Goal: Task Accomplishment & Management: Complete application form

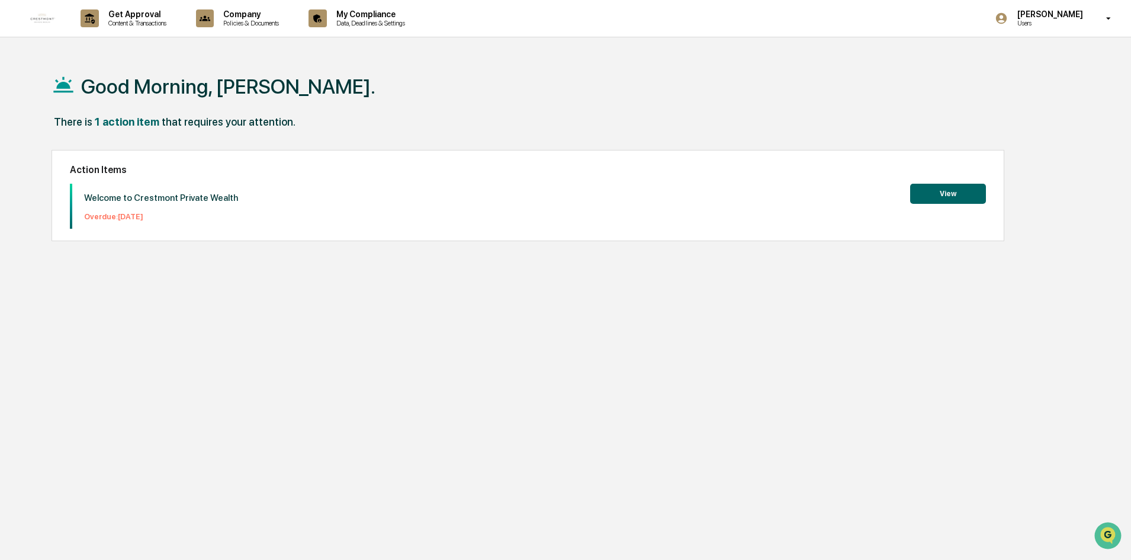
click at [543, 368] on div "Good Morning, [PERSON_NAME]. There is 1 action item that requires your attentio…" at bounding box center [561, 336] width 1054 height 560
click at [954, 190] on button "View" at bounding box center [949, 194] width 76 height 20
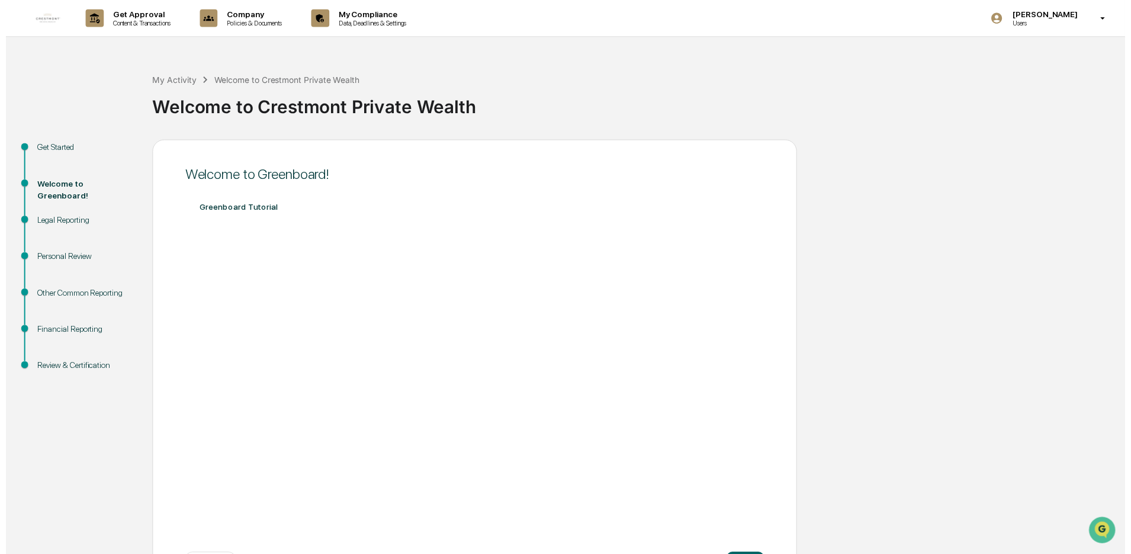
scroll to position [49, 0]
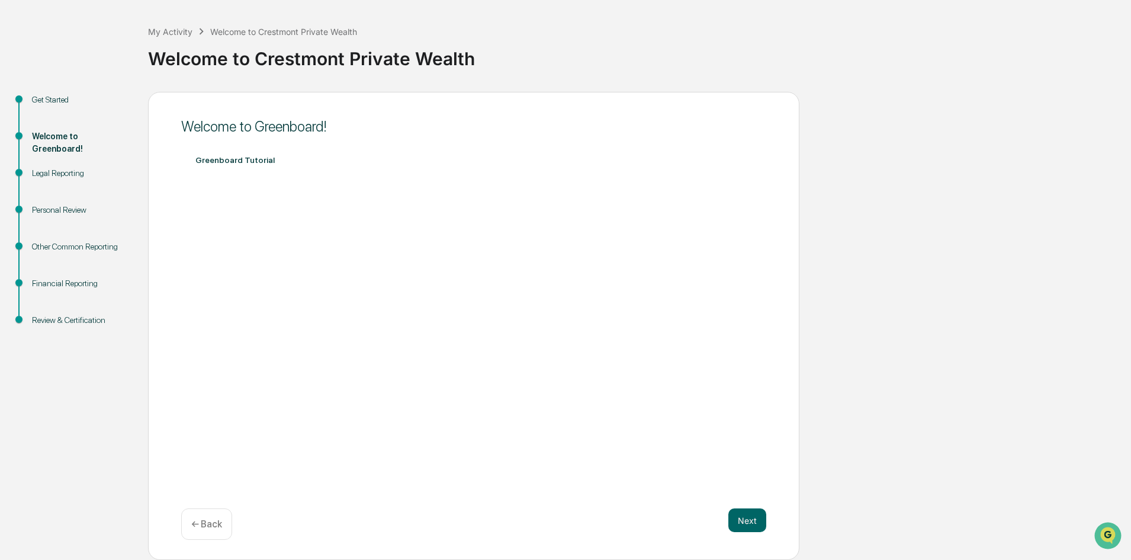
click at [952, 335] on div "Get Started Welcome to Greenboard! Legal Reporting Personal Review Other Common…" at bounding box center [566, 326] width 1120 height 469
click at [744, 525] on button "Next" at bounding box center [748, 520] width 38 height 24
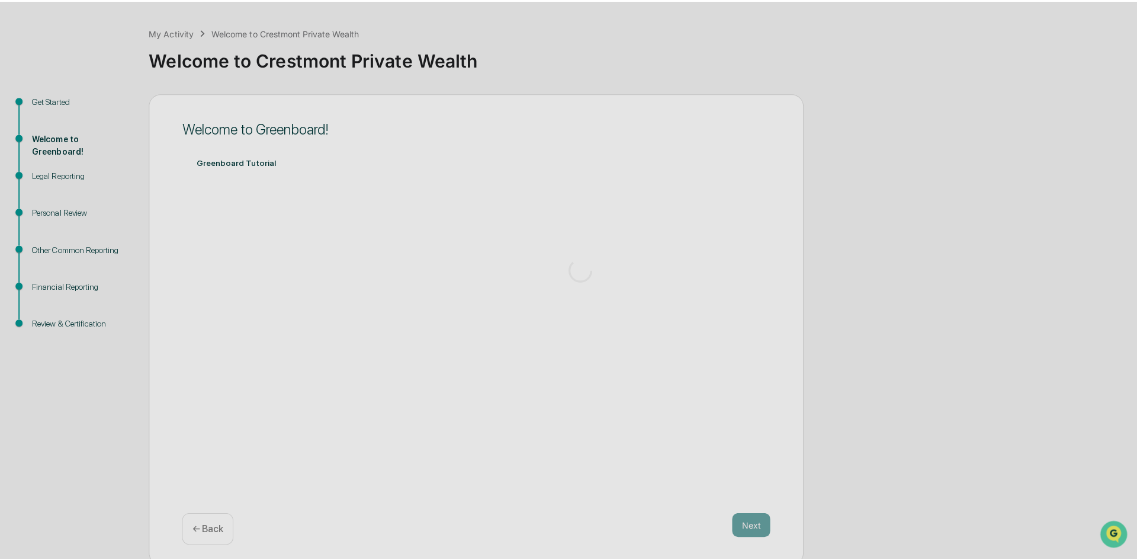
scroll to position [0, 0]
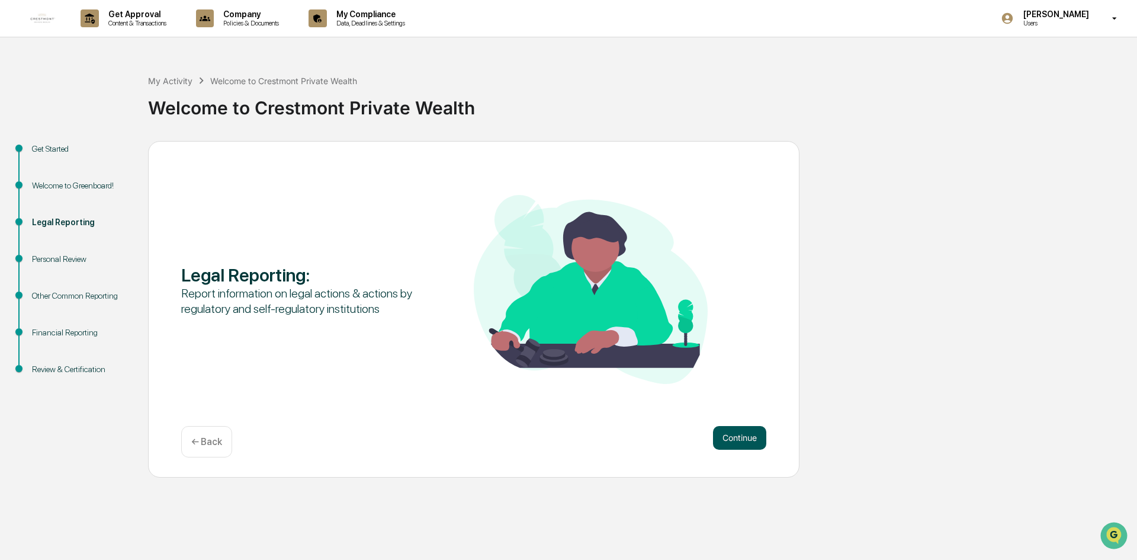
click at [762, 438] on button "Continue" at bounding box center [739, 438] width 53 height 24
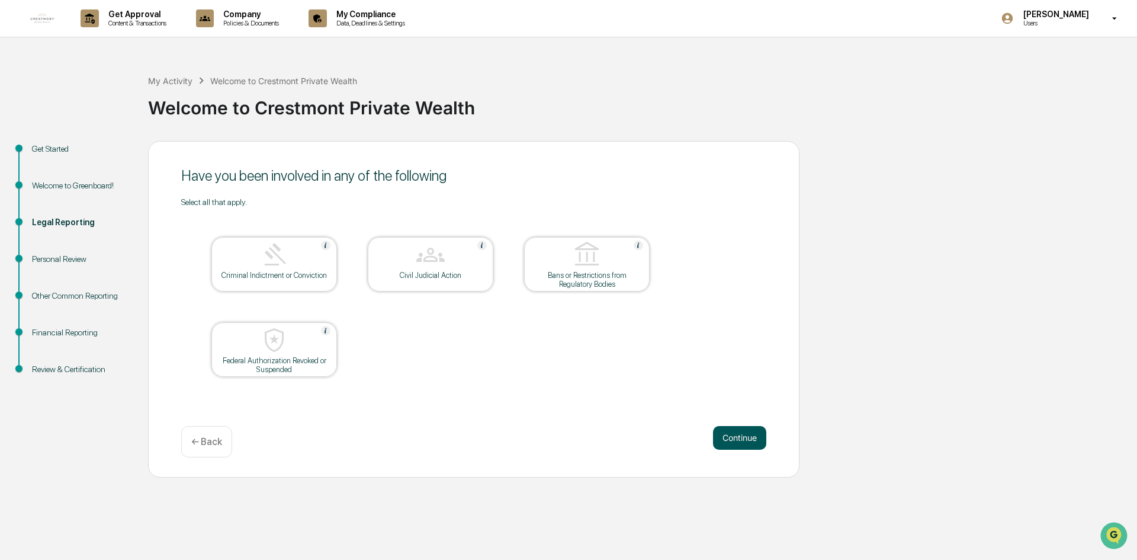
click at [745, 432] on button "Continue" at bounding box center [739, 438] width 53 height 24
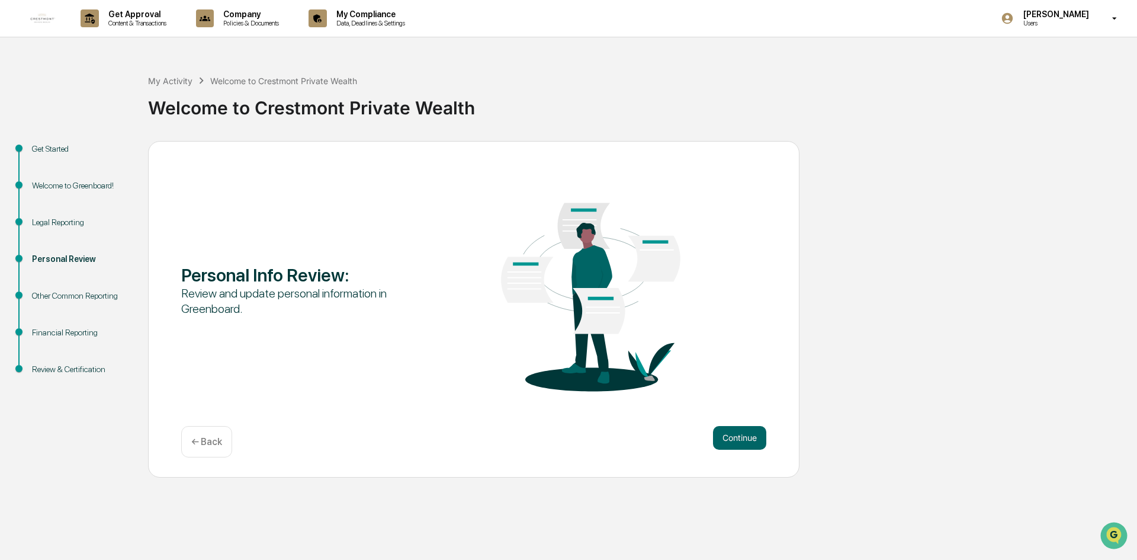
click at [745, 432] on button "Continue" at bounding box center [739, 438] width 53 height 24
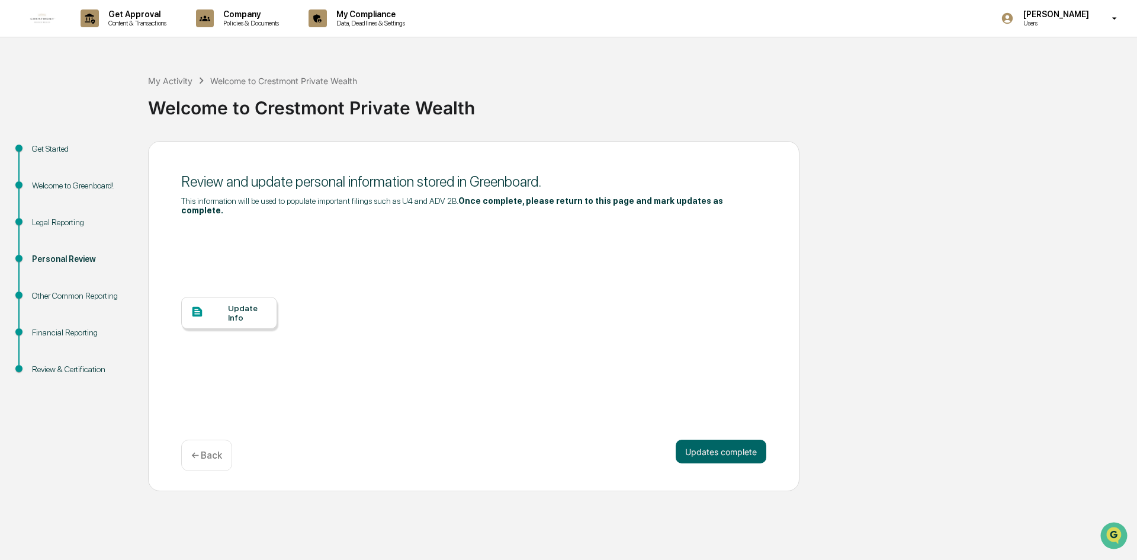
click at [214, 305] on div at bounding box center [209, 312] width 37 height 15
click at [723, 445] on button "Updates complete" at bounding box center [721, 452] width 91 height 24
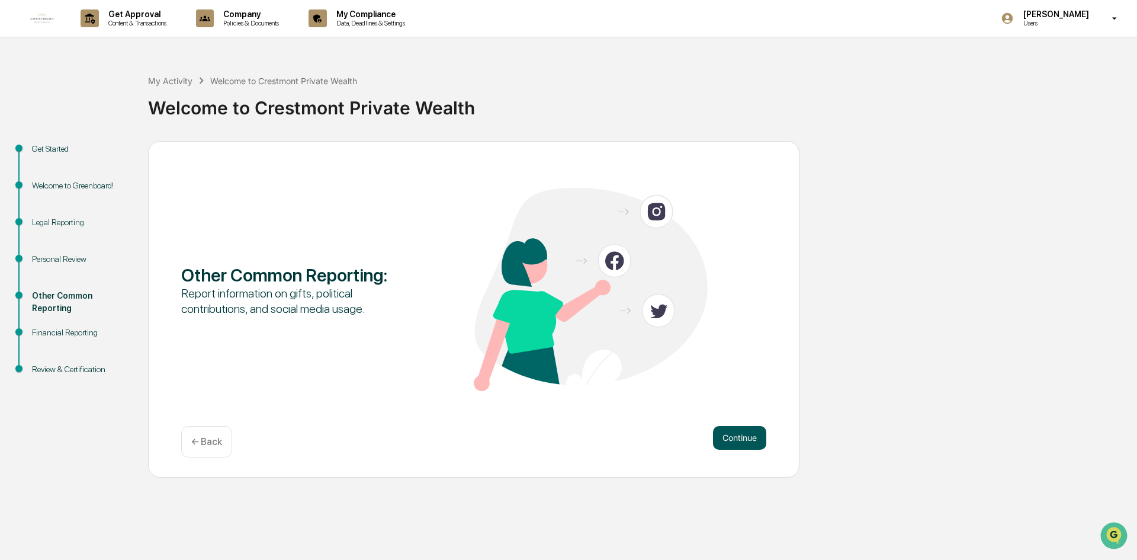
click at [730, 429] on button "Continue" at bounding box center [739, 438] width 53 height 24
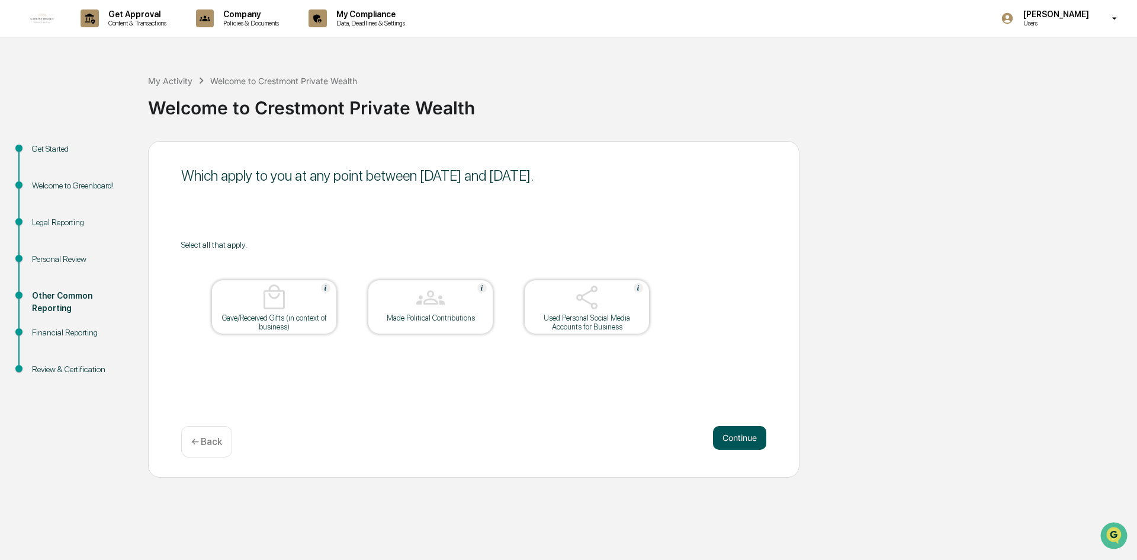
click at [744, 434] on button "Continue" at bounding box center [739, 438] width 53 height 24
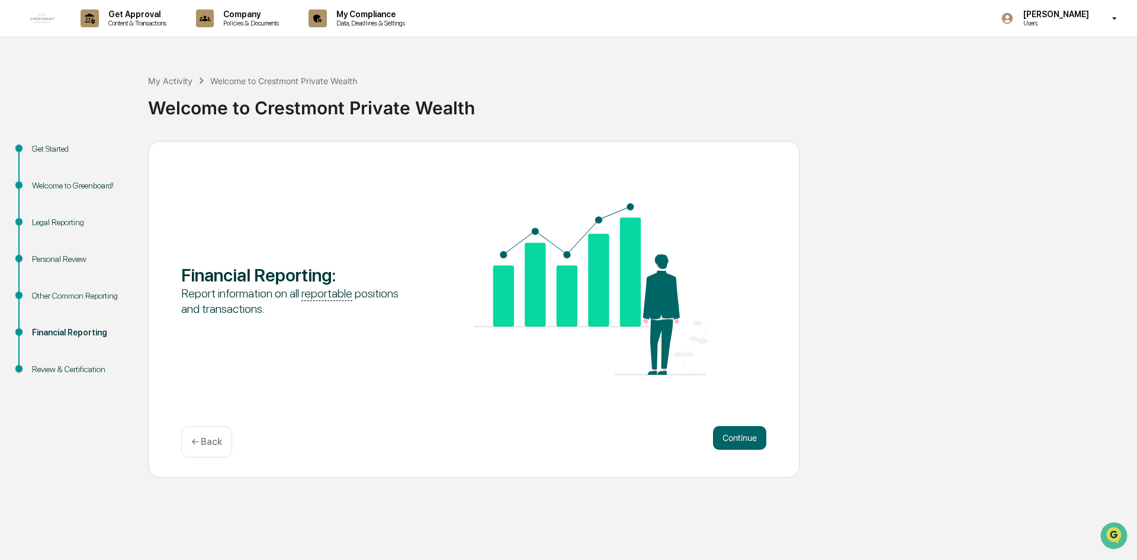
click at [216, 438] on p "← Back" at bounding box center [206, 441] width 31 height 11
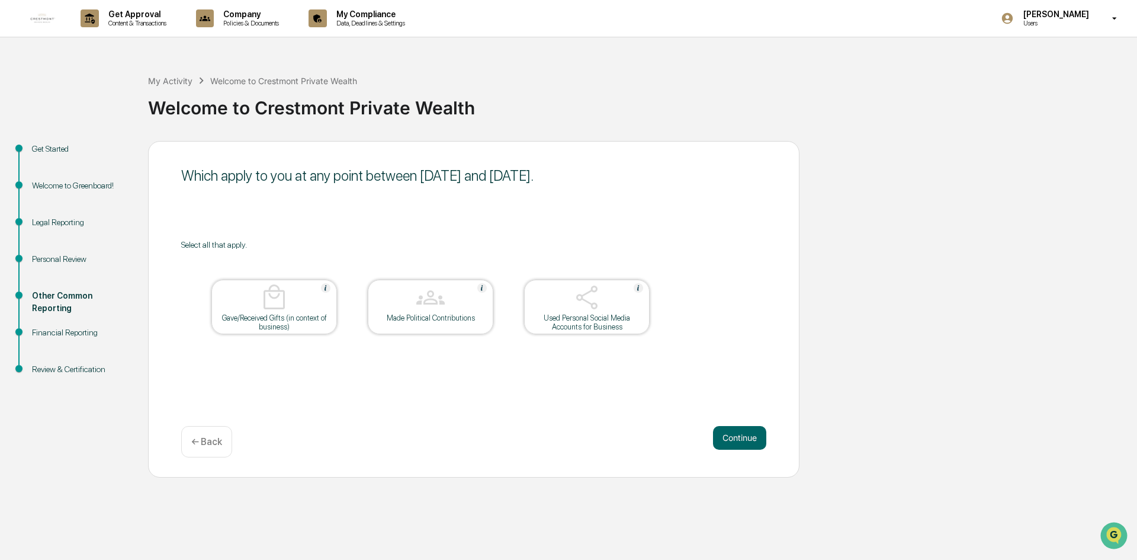
click at [583, 296] on img at bounding box center [587, 297] width 28 height 28
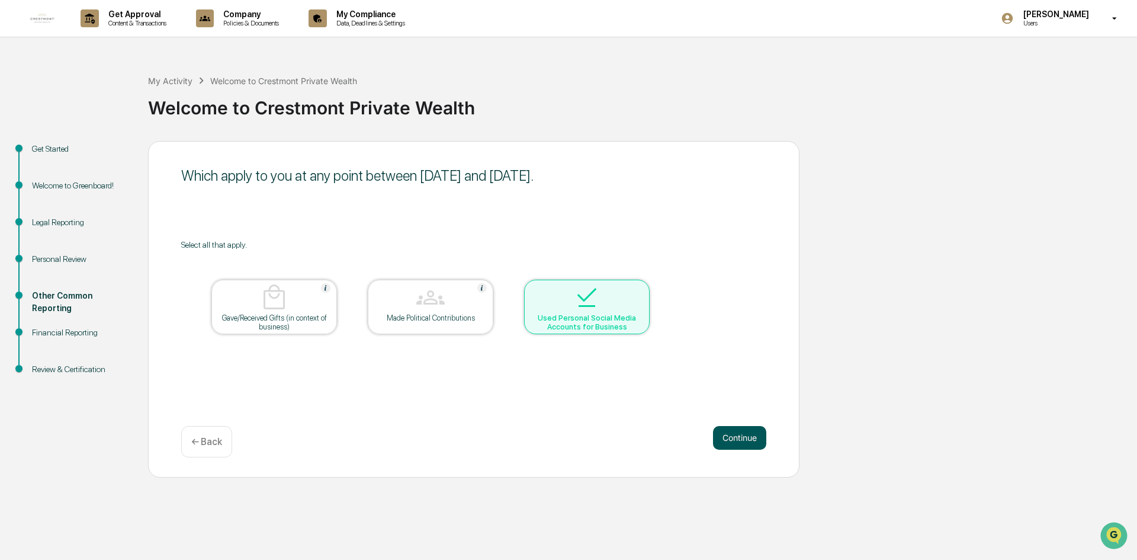
click at [738, 428] on button "Continue" at bounding box center [739, 438] width 53 height 24
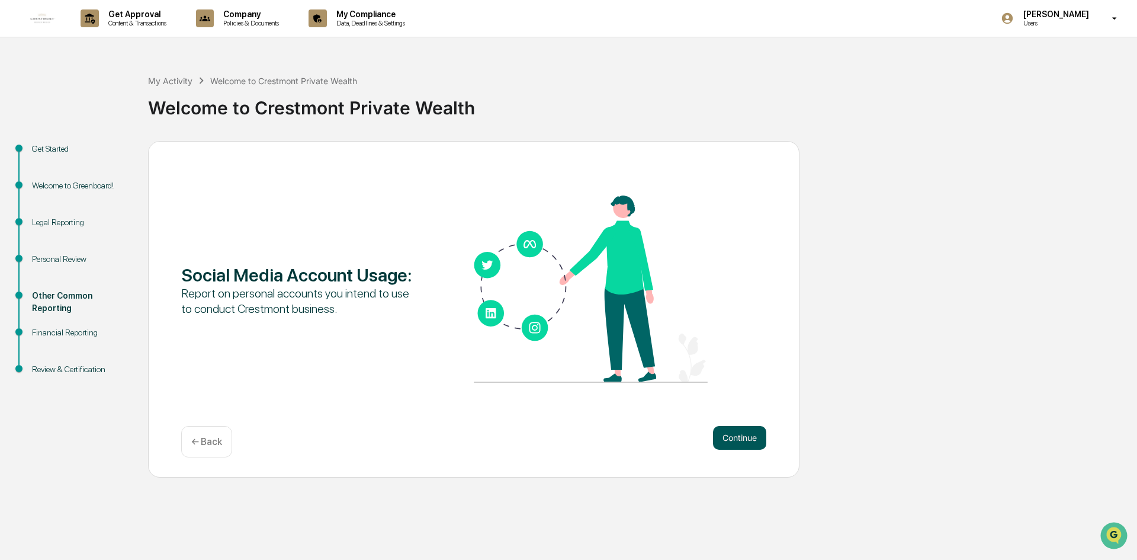
click at [742, 432] on button "Continue" at bounding box center [739, 438] width 53 height 24
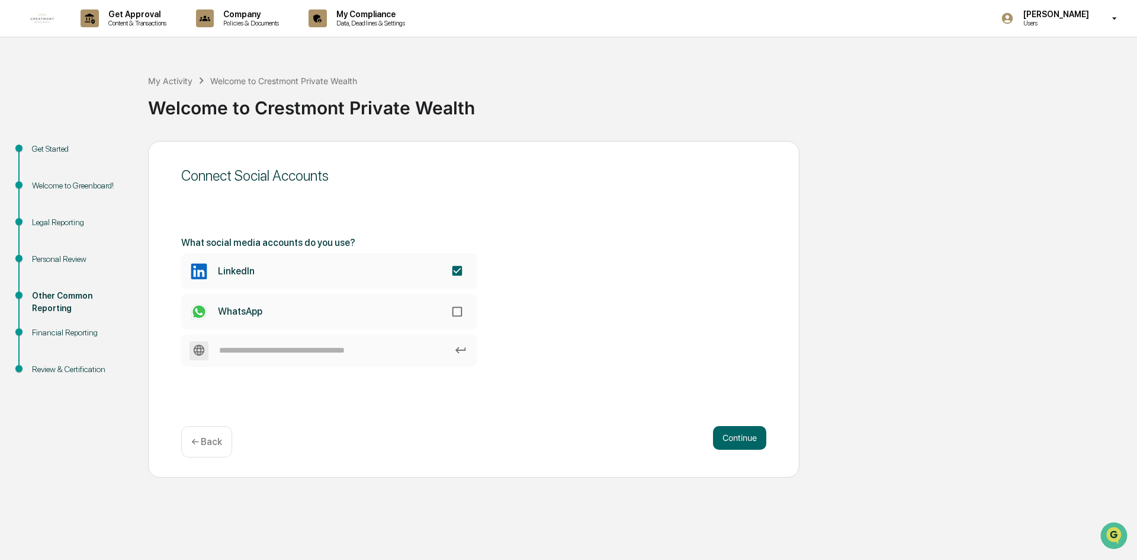
click at [219, 440] on p "← Back" at bounding box center [206, 441] width 31 height 11
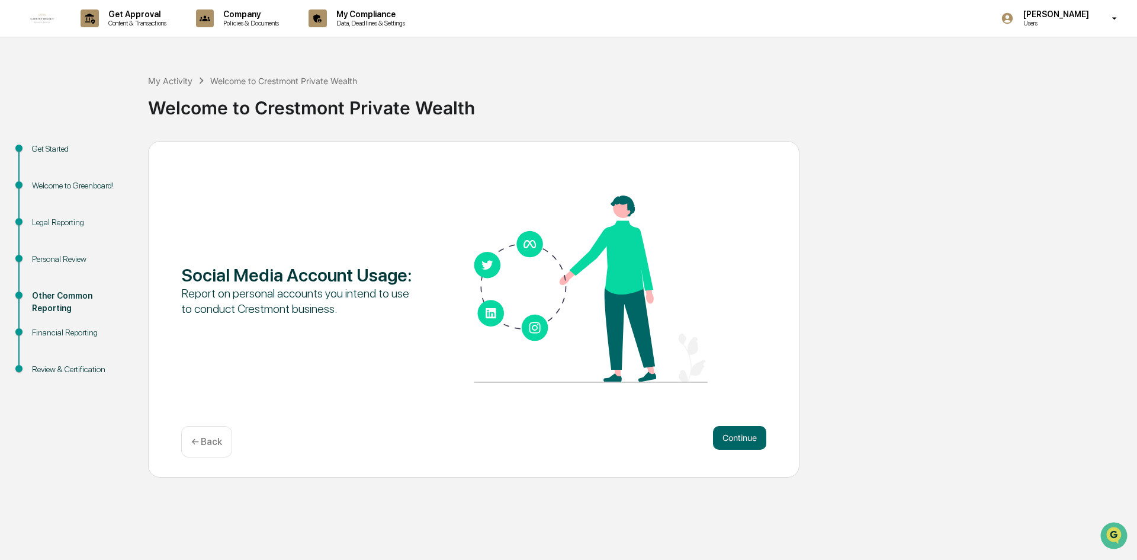
click at [219, 440] on p "← Back" at bounding box center [206, 441] width 31 height 11
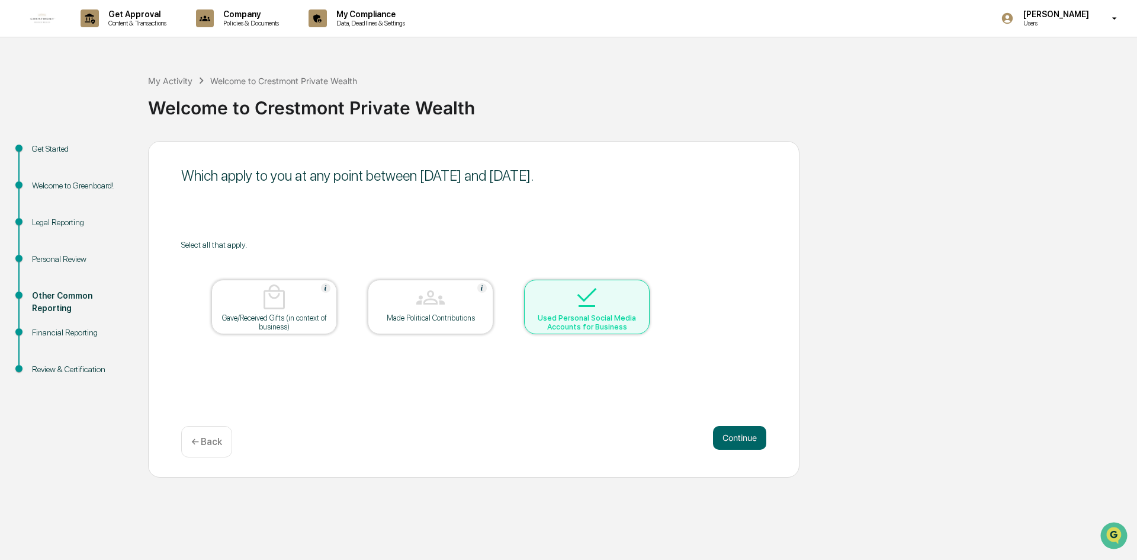
click at [631, 287] on div at bounding box center [587, 298] width 118 height 30
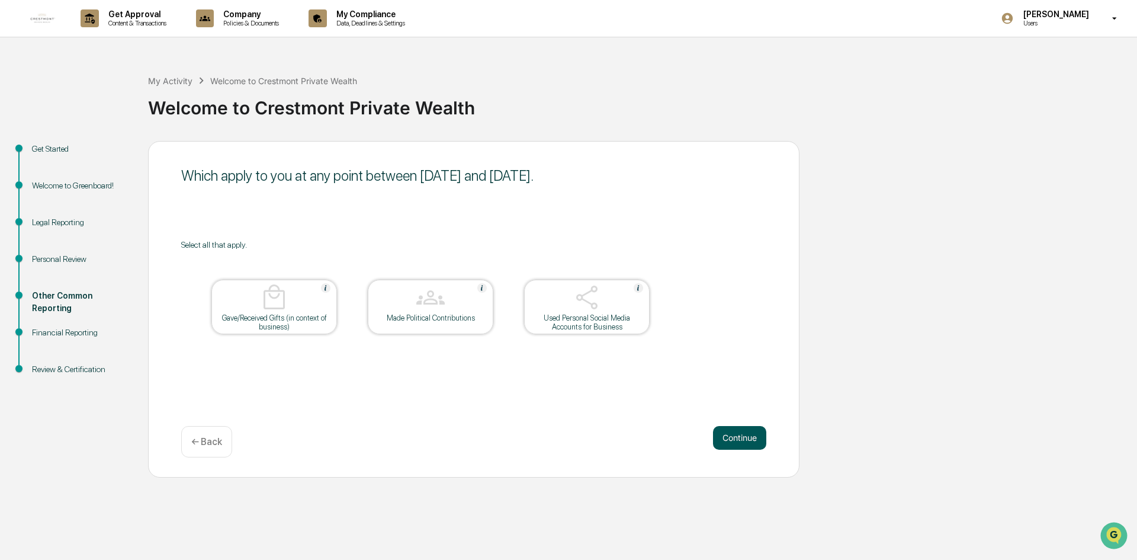
click at [729, 448] on button "Continue" at bounding box center [739, 438] width 53 height 24
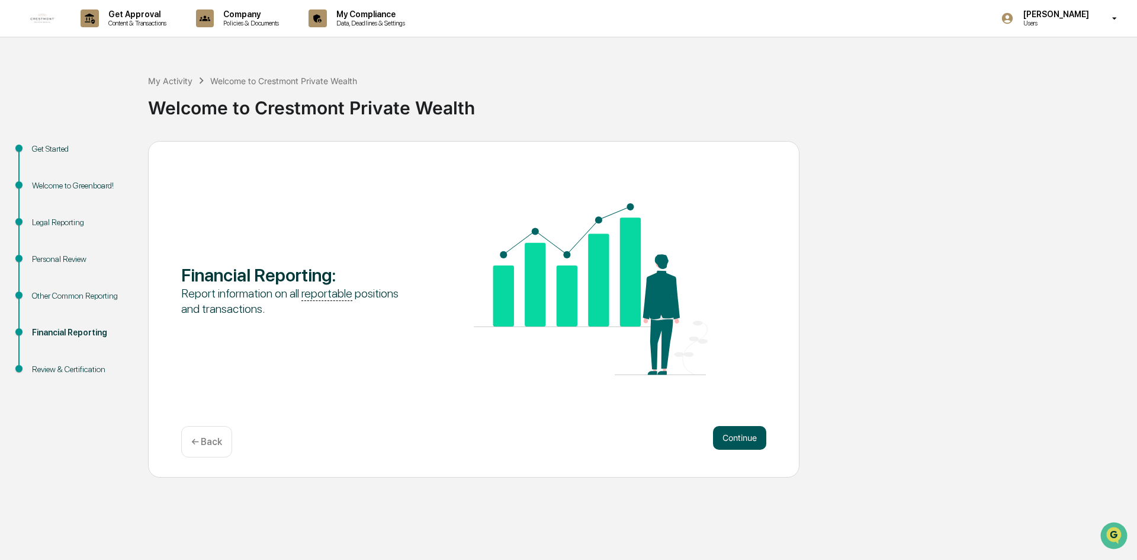
click at [729, 442] on button "Continue" at bounding box center [739, 438] width 53 height 24
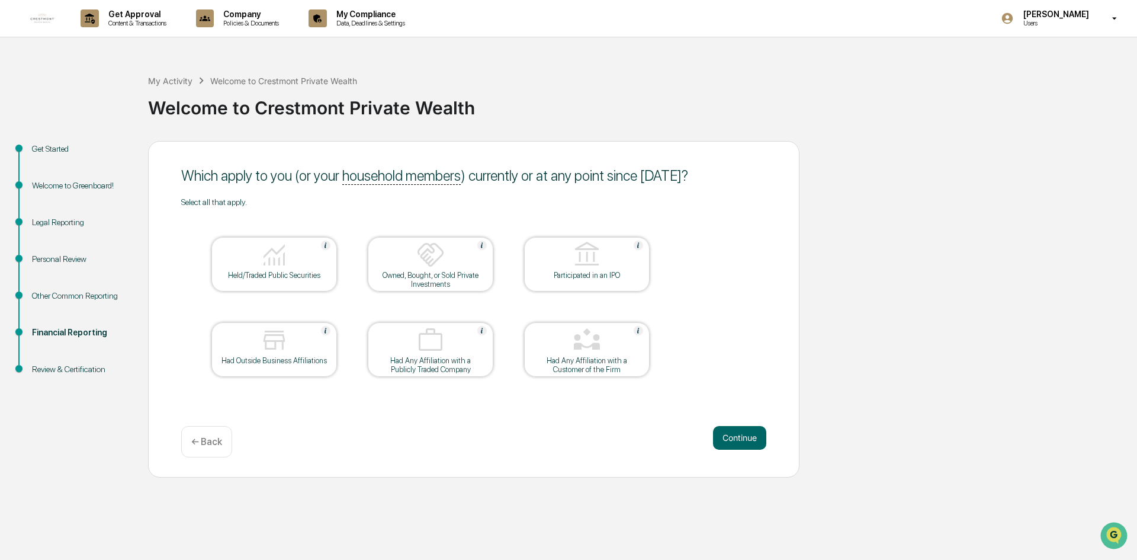
click at [624, 362] on div "Had Any Affiliation with a Customer of the Firm" at bounding box center [587, 365] width 107 height 18
click at [735, 431] on button "Continue" at bounding box center [739, 438] width 53 height 24
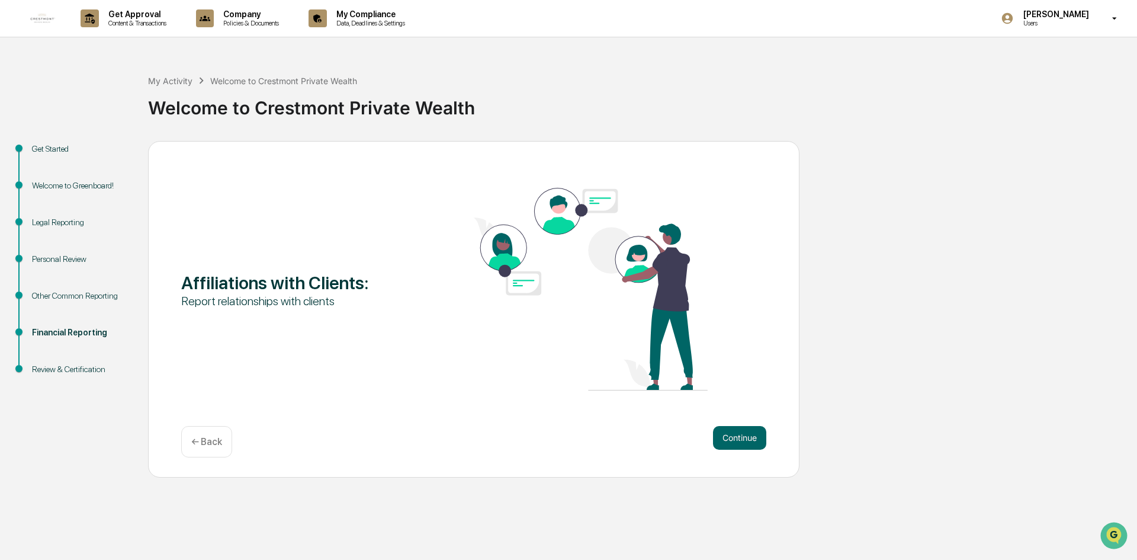
click at [735, 431] on button "Continue" at bounding box center [739, 438] width 53 height 24
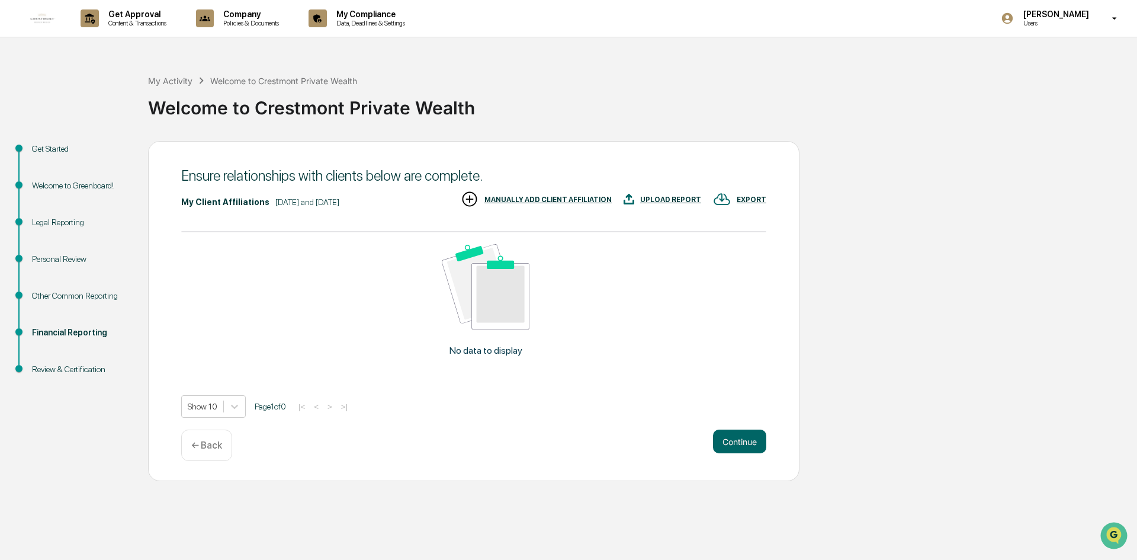
click at [540, 200] on div "MANUALLY ADD CLIENT AFFILIATION" at bounding box center [548, 199] width 127 height 8
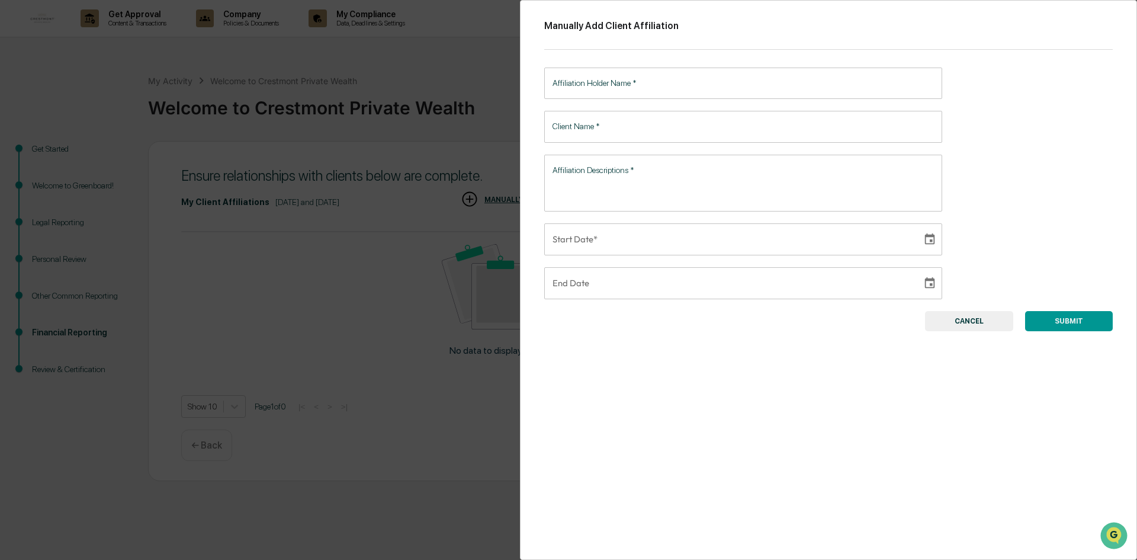
click at [326, 294] on div "Manually Add Client Affiliation Affiliation Holder Name   * Affiliation Holder …" at bounding box center [568, 280] width 1137 height 560
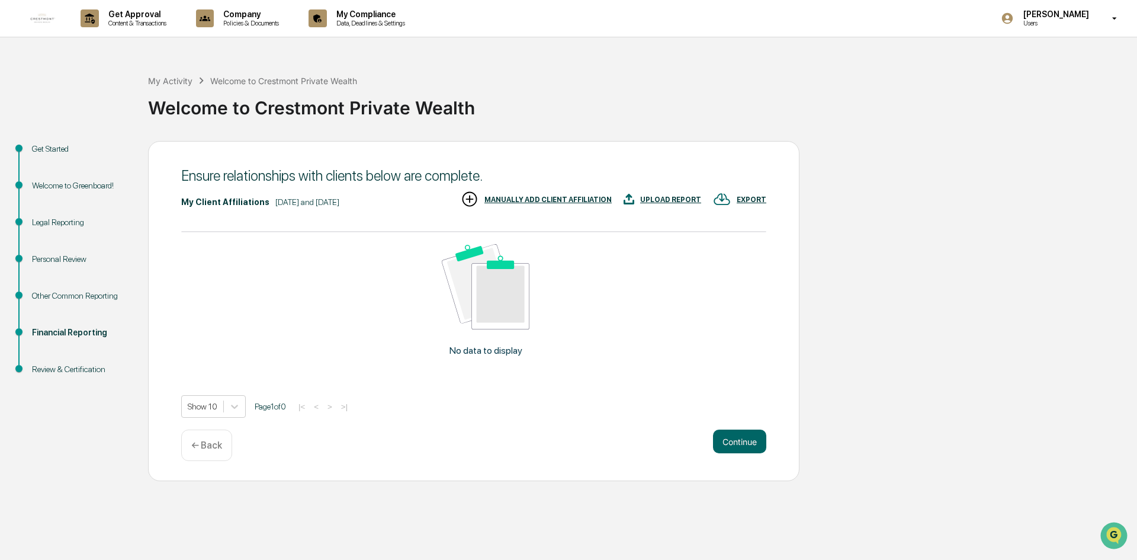
click at [208, 456] on div "← Back" at bounding box center [206, 444] width 51 height 31
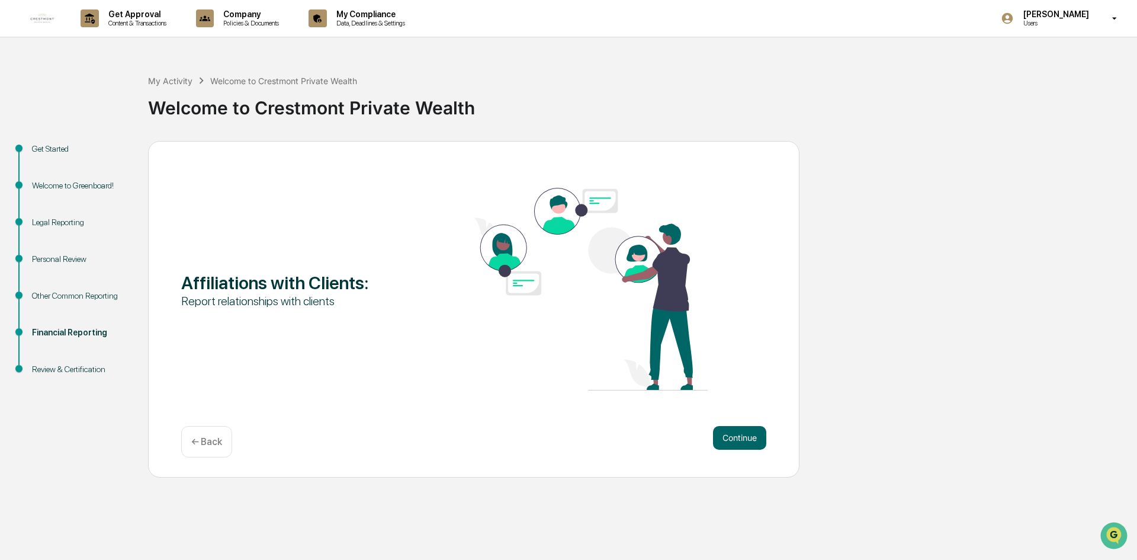
click at [211, 450] on div "← Back" at bounding box center [206, 441] width 51 height 31
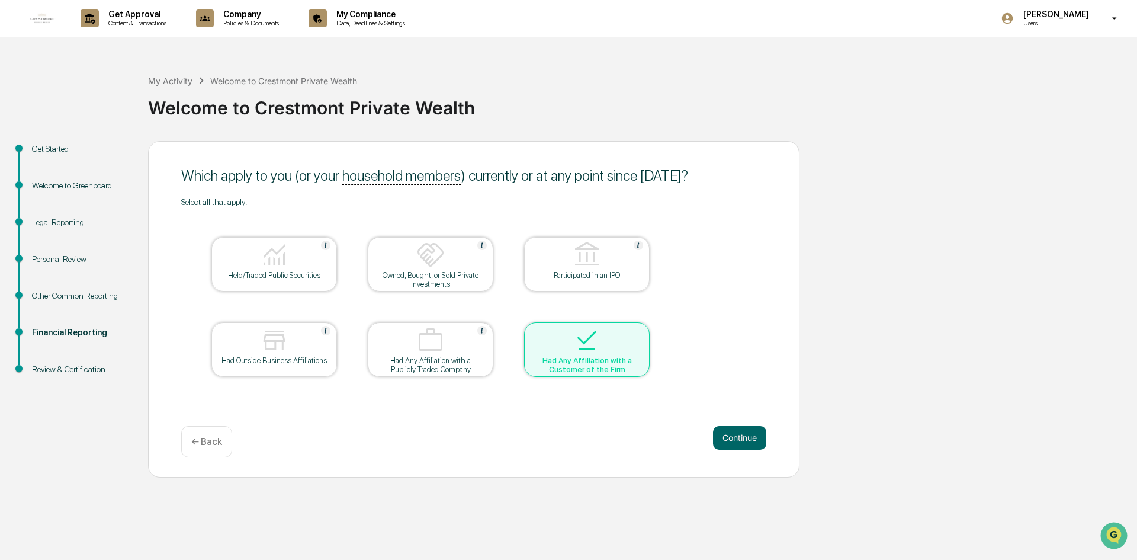
click at [592, 338] on img at bounding box center [587, 340] width 28 height 28
click at [755, 440] on button "Continue" at bounding box center [739, 438] width 53 height 24
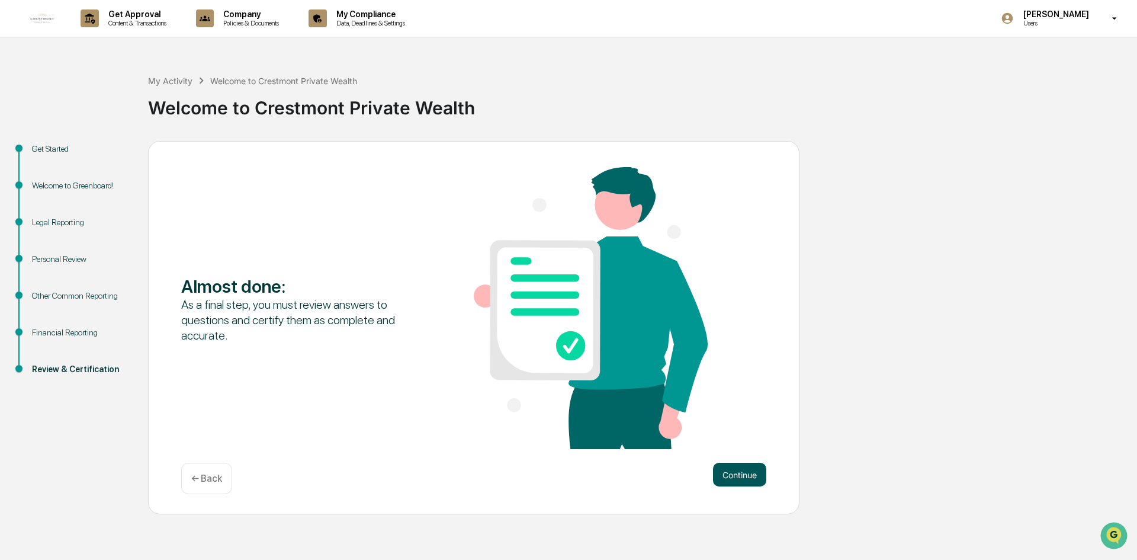
click at [743, 467] on button "Continue" at bounding box center [739, 475] width 53 height 24
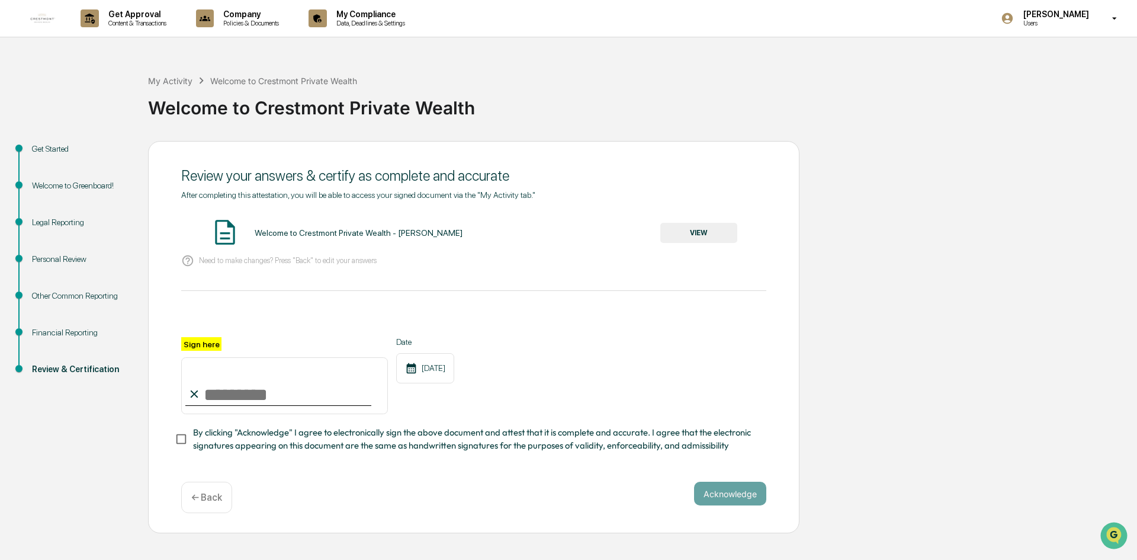
click at [198, 389] on input "Sign here" at bounding box center [284, 385] width 207 height 57
type input "**********"
click at [731, 494] on button "Acknowledge" at bounding box center [730, 494] width 72 height 24
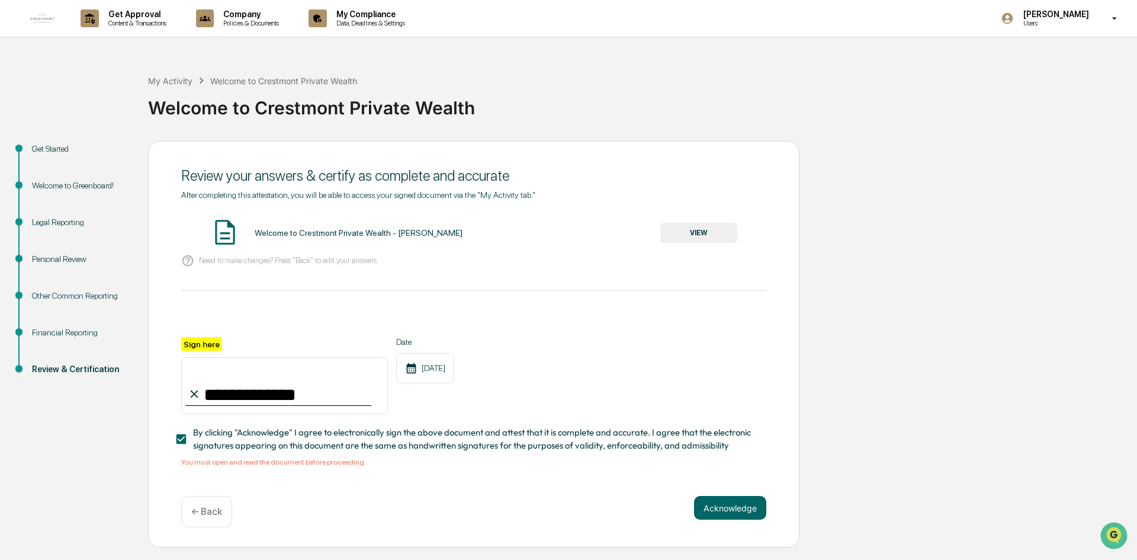
click at [691, 230] on button "VIEW" at bounding box center [699, 233] width 77 height 20
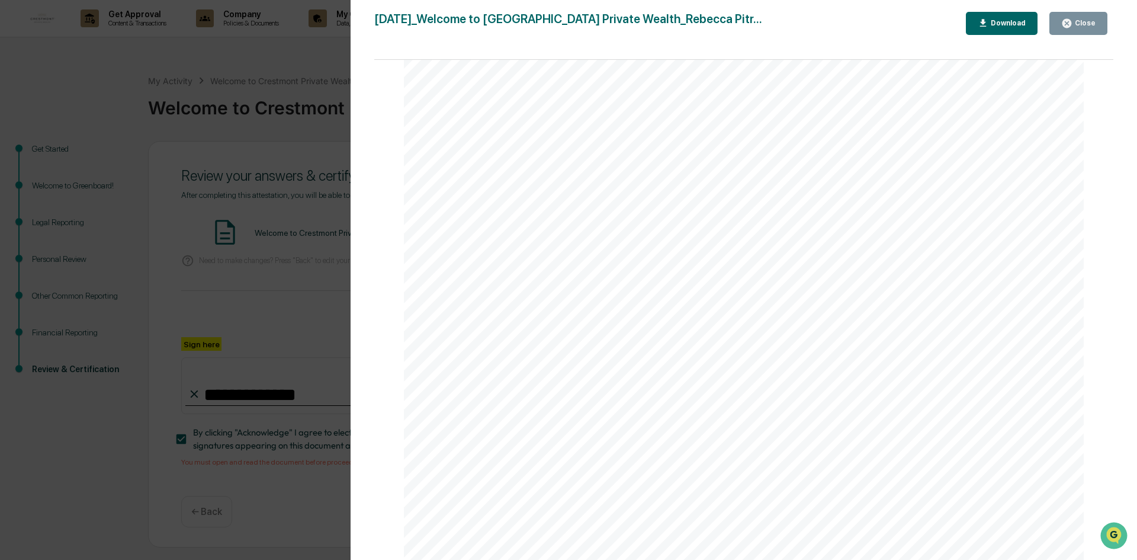
scroll to position [4491, 0]
click at [1072, 22] on icon "button" at bounding box center [1067, 23] width 9 height 9
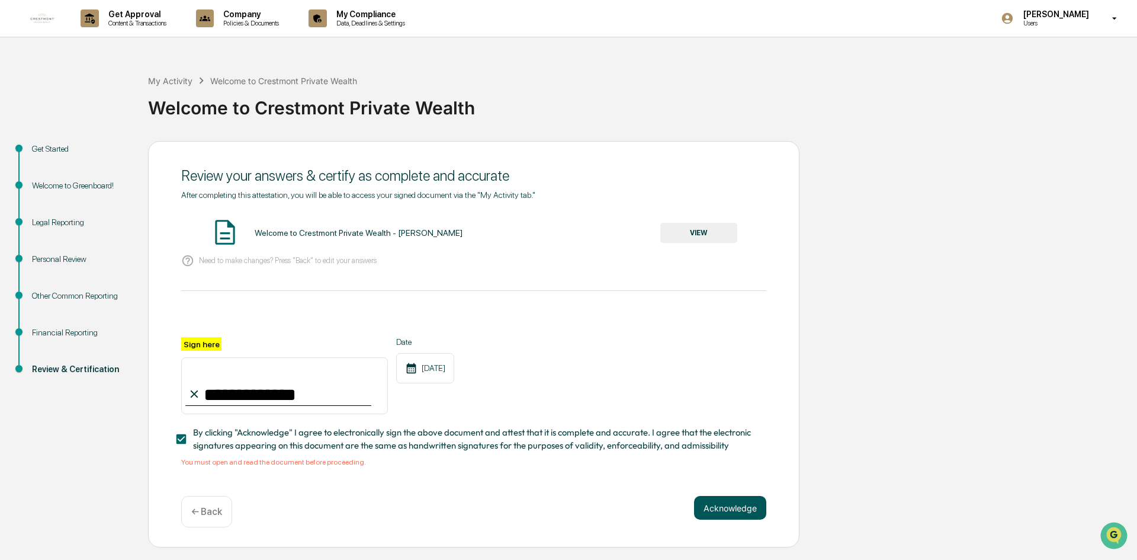
click at [721, 508] on button "Acknowledge" at bounding box center [730, 508] width 72 height 24
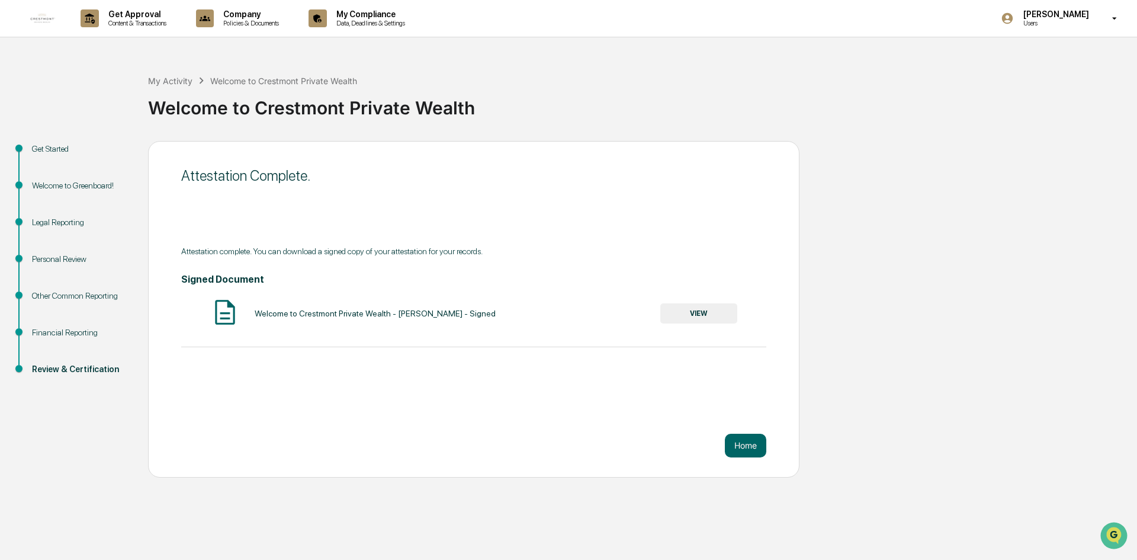
click at [713, 309] on button "VIEW" at bounding box center [699, 313] width 77 height 20
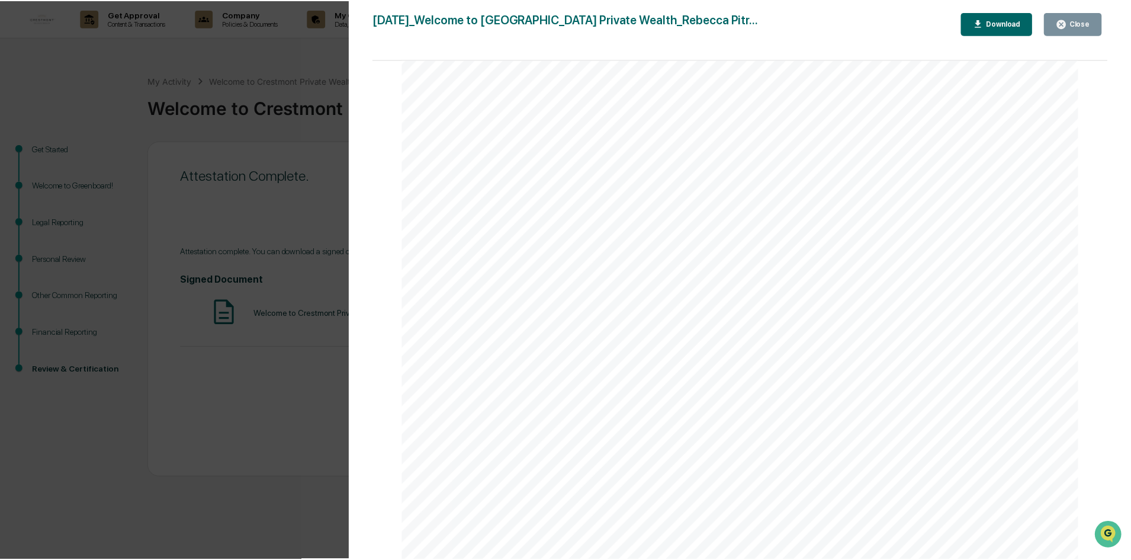
scroll to position [829, 0]
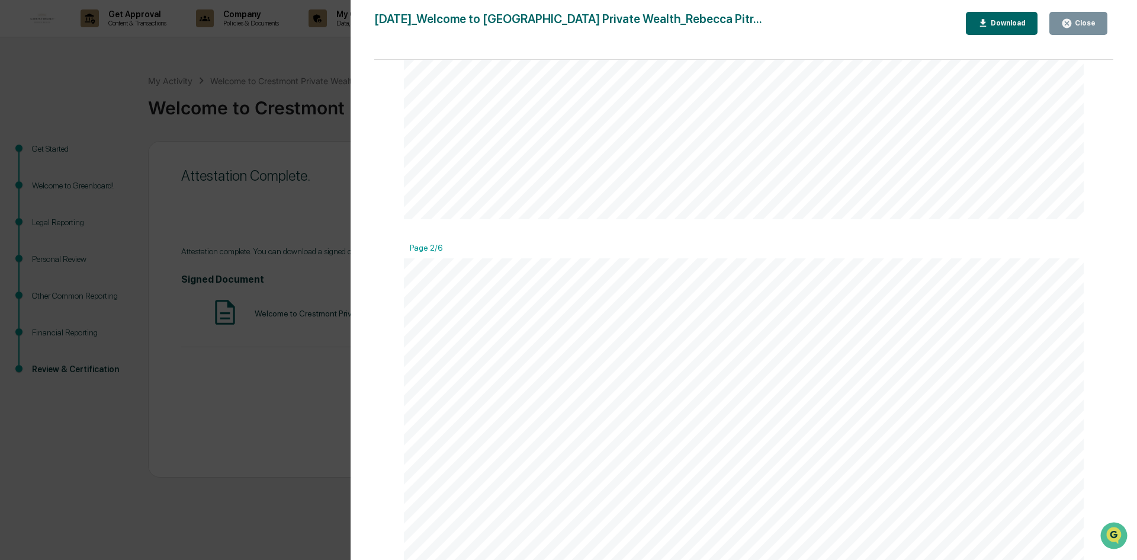
click at [1072, 21] on icon "button" at bounding box center [1067, 23] width 9 height 9
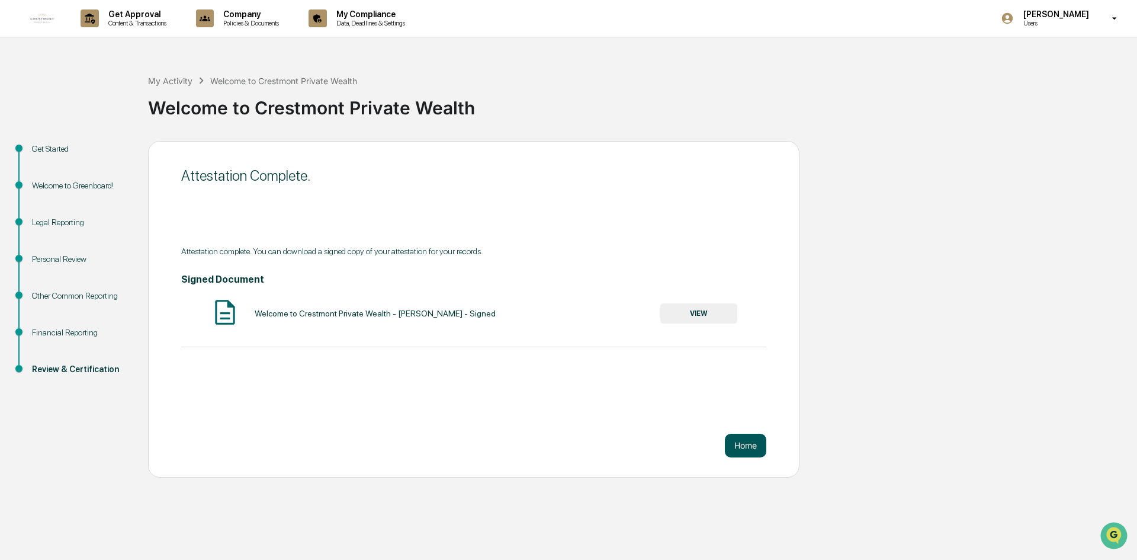
click at [741, 438] on button "Home" at bounding box center [745, 446] width 41 height 24
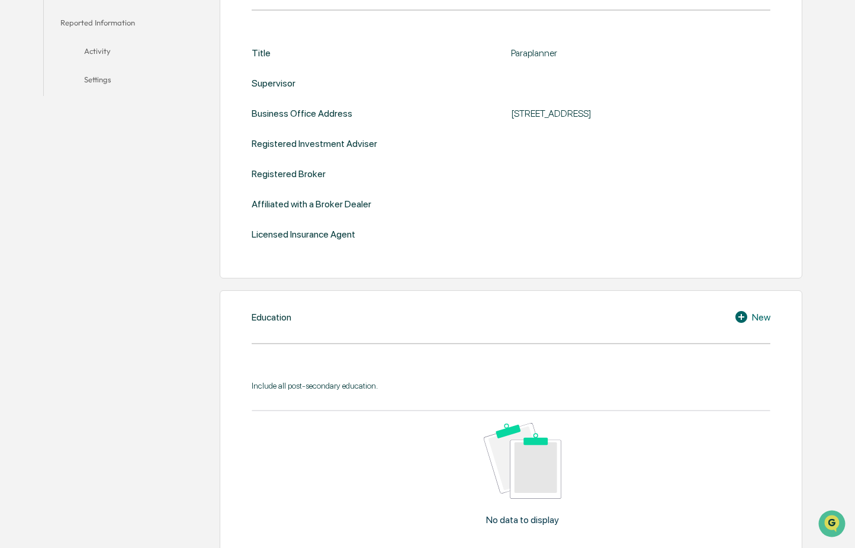
scroll to position [355, 0]
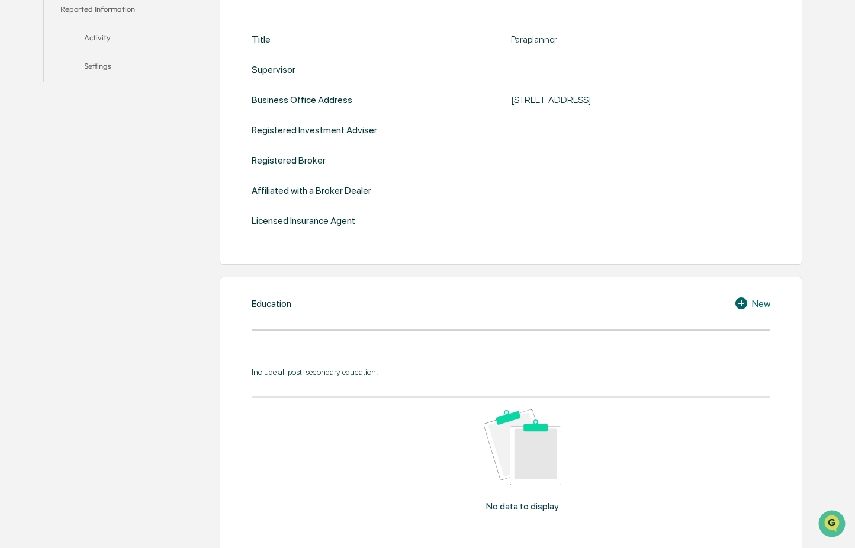
click at [752, 303] on div "New" at bounding box center [753, 303] width 36 height 14
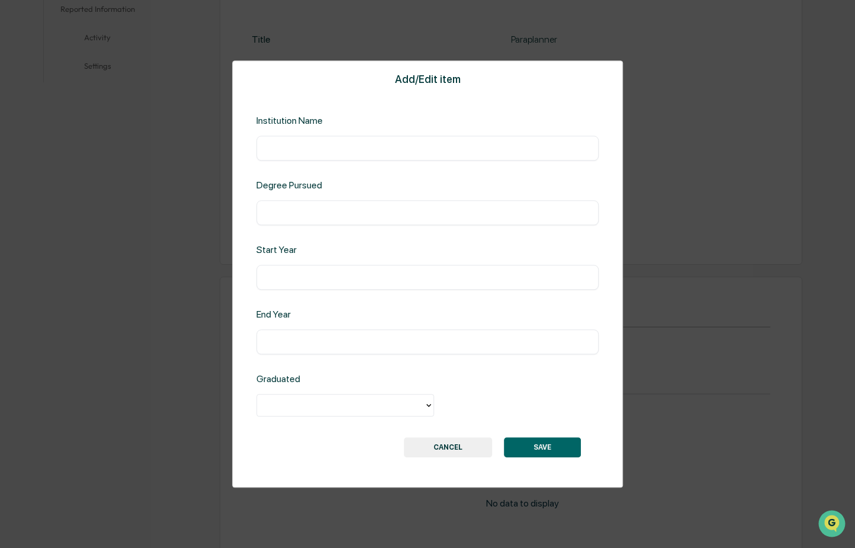
click at [425, 453] on button "CANCEL" at bounding box center [448, 447] width 88 height 20
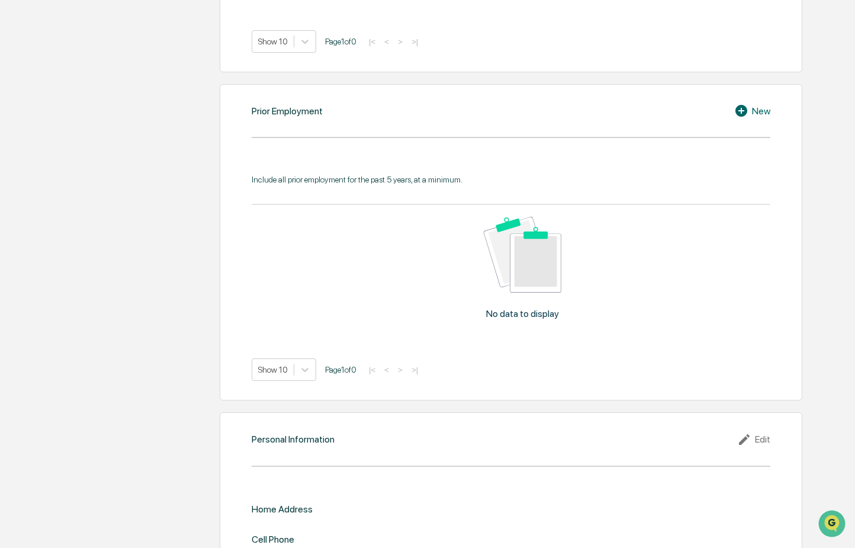
scroll to position [889, 0]
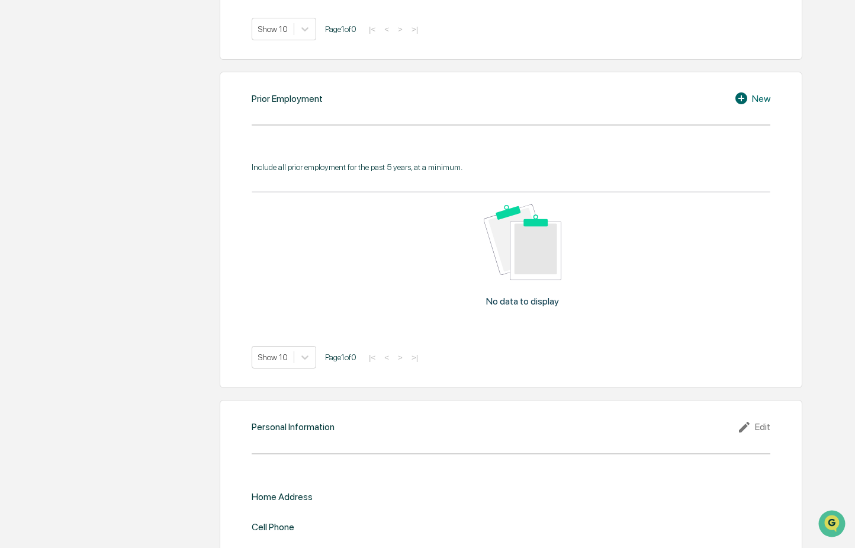
click at [754, 105] on div "New" at bounding box center [753, 98] width 36 height 14
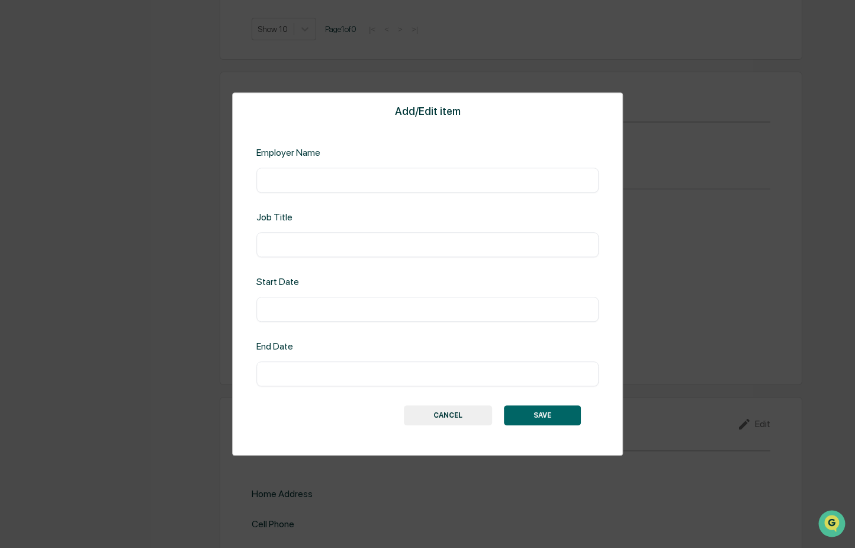
click at [342, 184] on input "text" at bounding box center [427, 180] width 325 height 12
click at [351, 180] on input "**********" at bounding box center [427, 180] width 325 height 12
type input "**********"
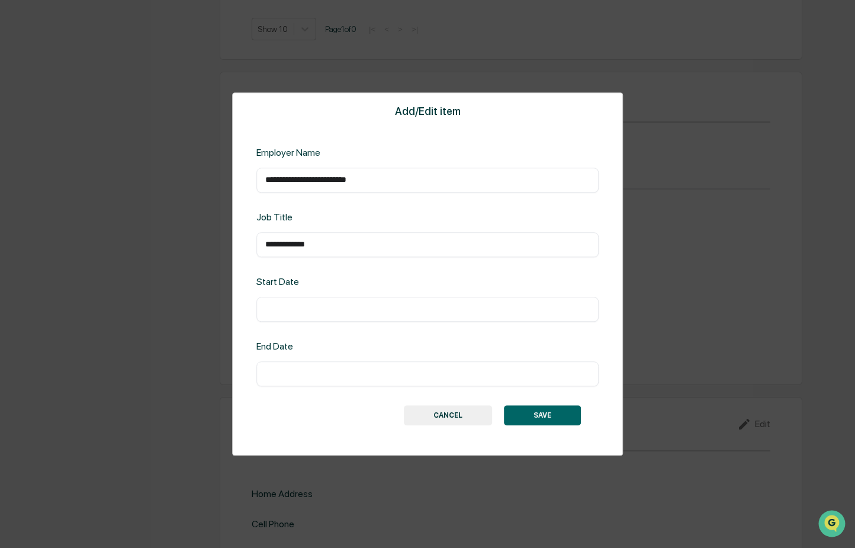
click at [287, 243] on input "**********" at bounding box center [427, 245] width 325 height 12
type input "**********"
click at [354, 313] on input "text" at bounding box center [427, 309] width 325 height 12
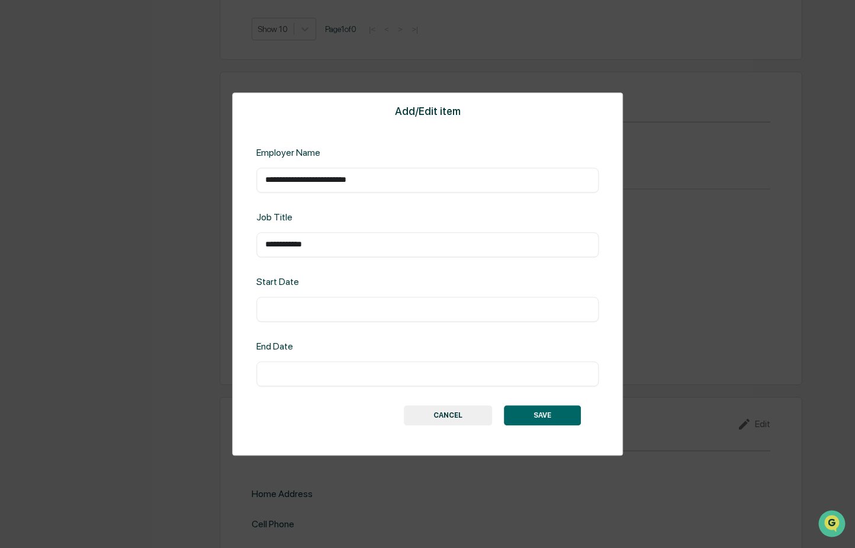
type input "*"
type input "**********"
click at [349, 371] on input "text" at bounding box center [427, 374] width 325 height 12
type input "**********"
click at [423, 322] on div "**********" at bounding box center [428, 309] width 342 height 25
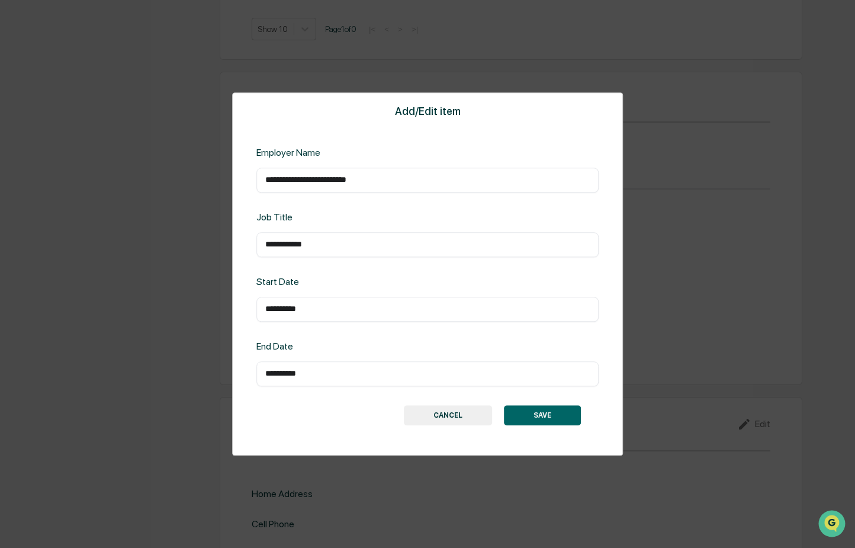
click at [533, 418] on button "SAVE" at bounding box center [542, 415] width 77 height 20
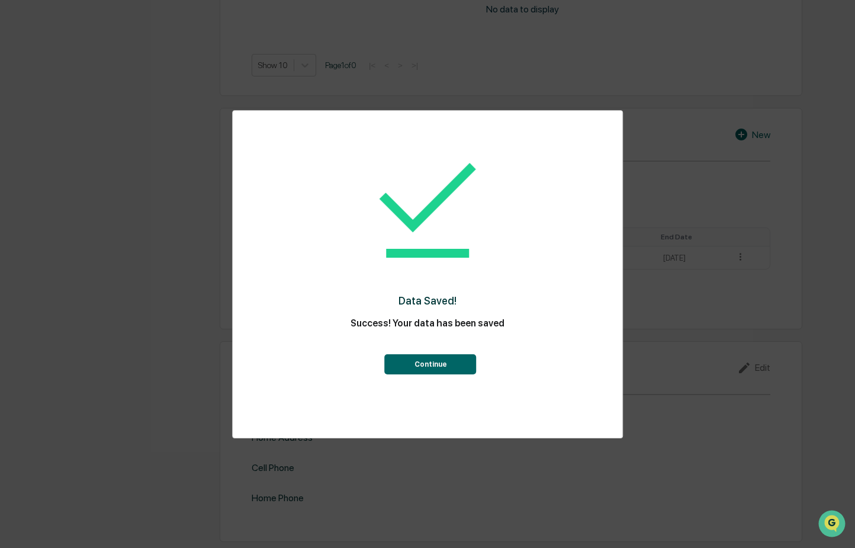
click at [461, 364] on button "Continue" at bounding box center [431, 364] width 92 height 20
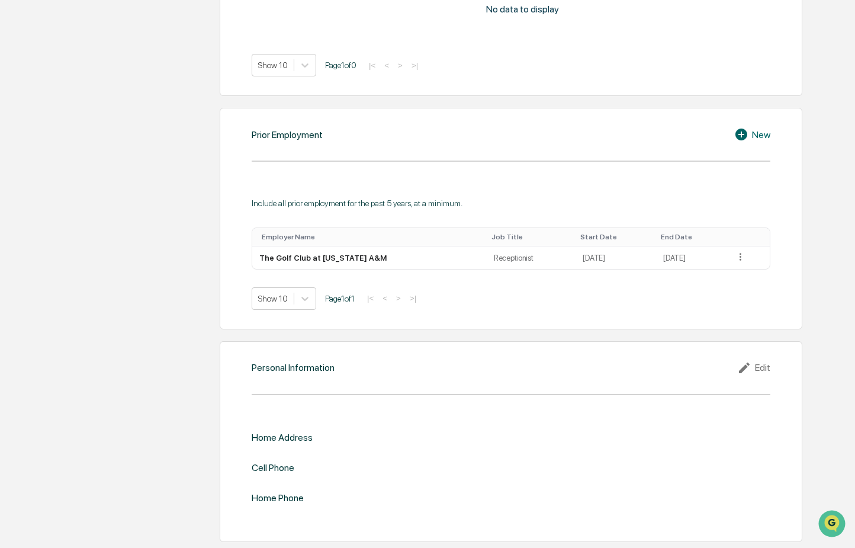
click at [758, 139] on div "New" at bounding box center [753, 134] width 36 height 14
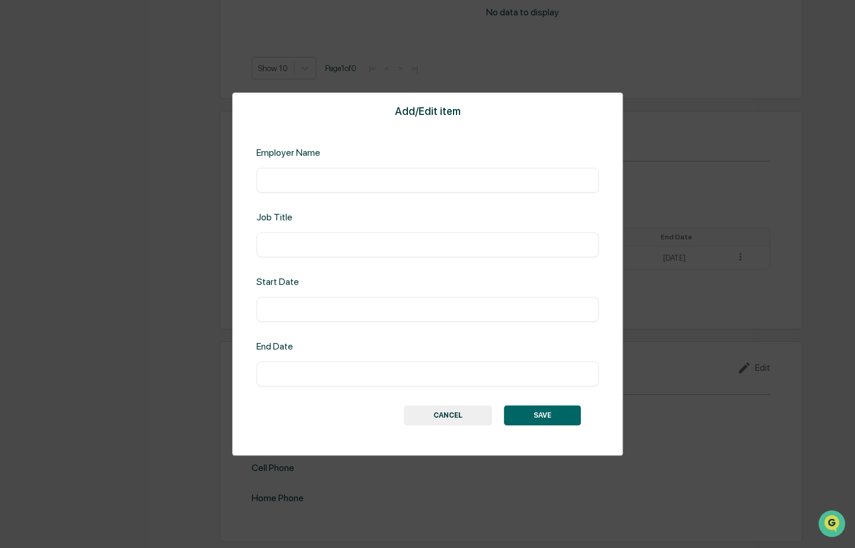
scroll to position [849, 0]
click at [395, 180] on input "text" at bounding box center [427, 180] width 325 height 12
type input "**********"
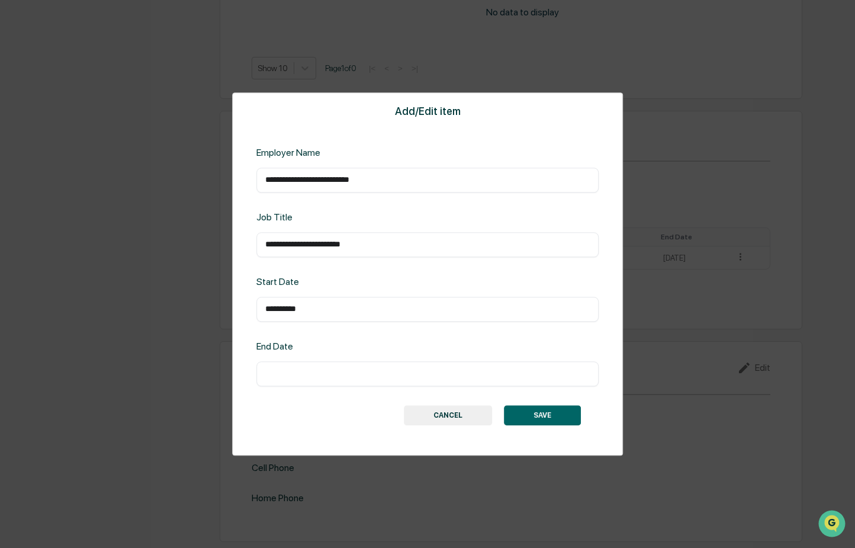
click at [360, 368] on input "text" at bounding box center [427, 374] width 325 height 12
type input "**********"
click at [558, 416] on button "SAVE" at bounding box center [542, 415] width 77 height 20
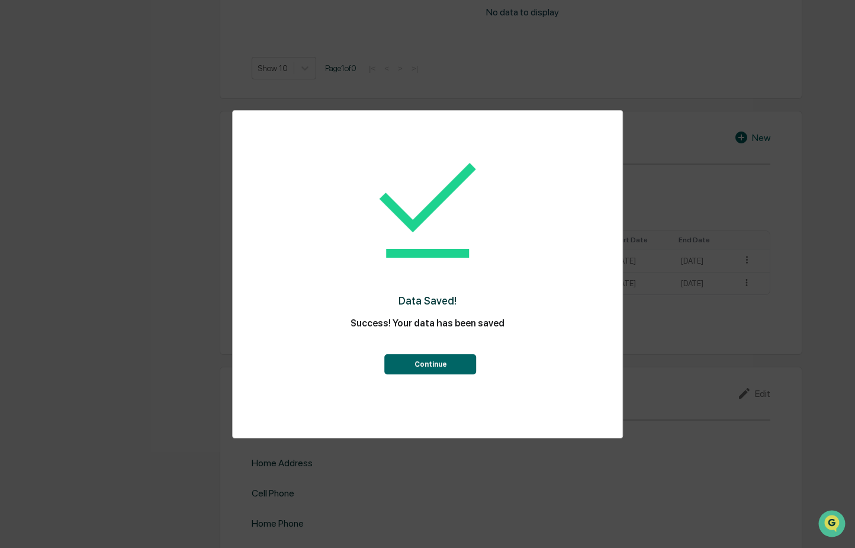
click at [459, 361] on button "Continue" at bounding box center [431, 364] width 92 height 20
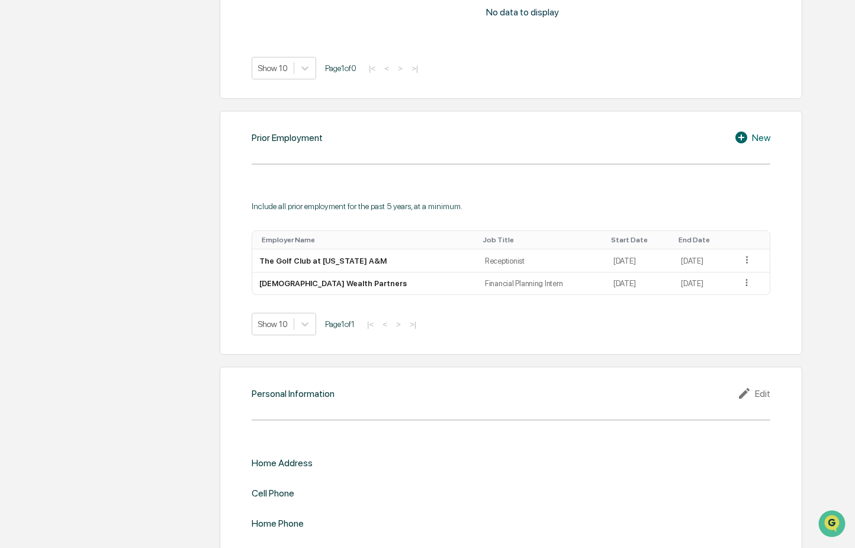
click at [739, 138] on icon at bounding box center [744, 137] width 18 height 14
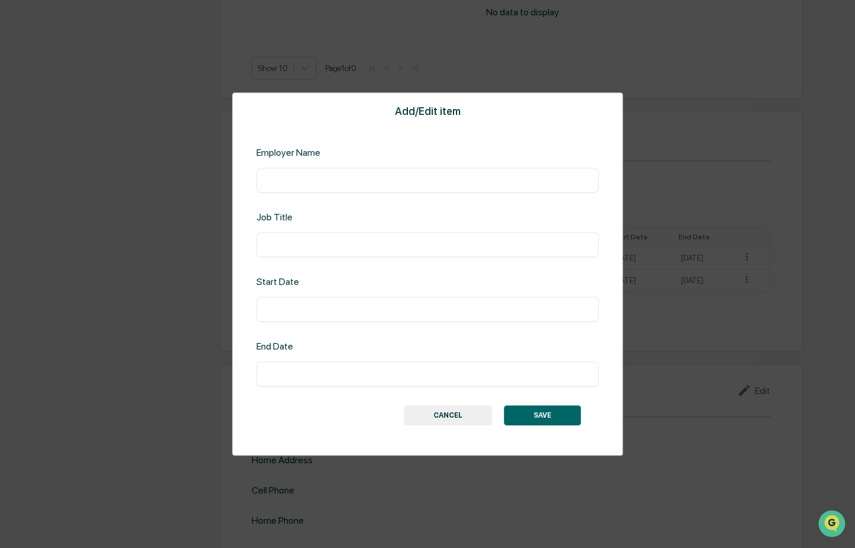
click at [306, 185] on input "text" at bounding box center [427, 180] width 325 height 12
type input "**********"
click at [360, 378] on input "text" at bounding box center [427, 374] width 325 height 12
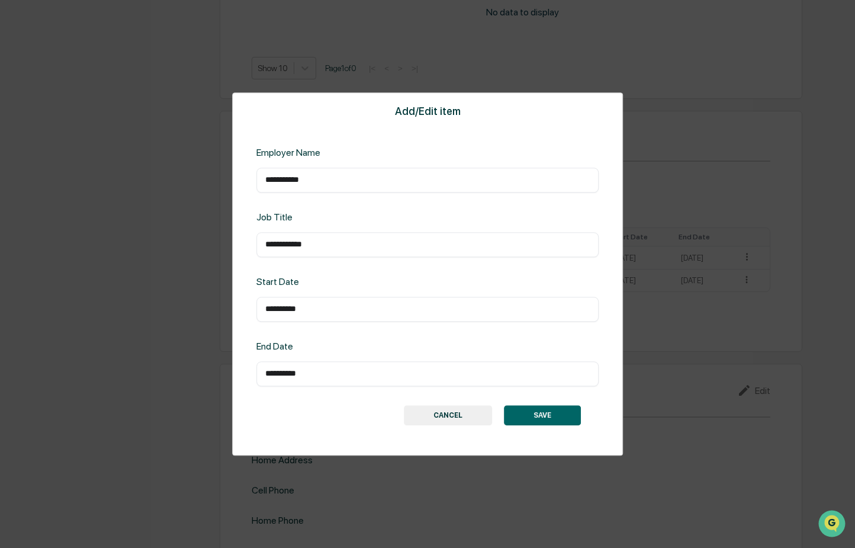
type input "**********"
click at [328, 417] on div "SAVE CANCEL" at bounding box center [427, 415] width 307 height 20
click at [574, 412] on button "SAVE" at bounding box center [542, 415] width 77 height 20
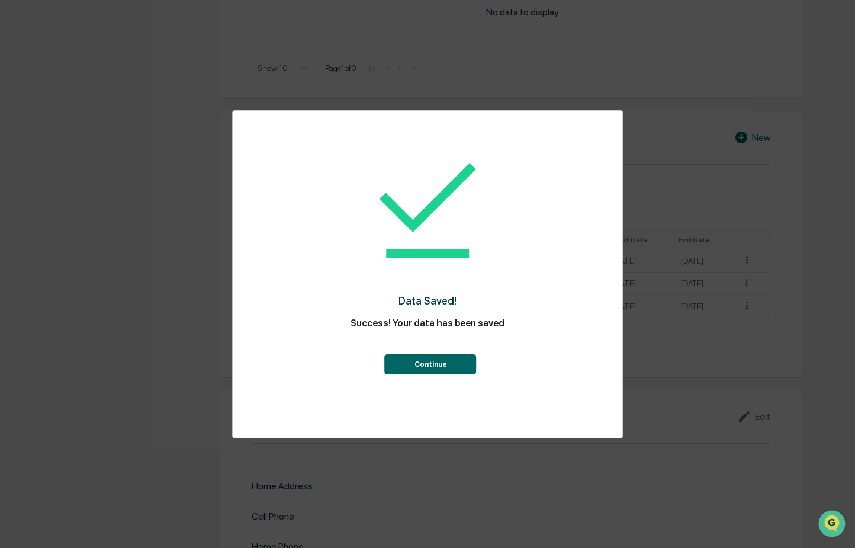
click at [449, 357] on button "Continue" at bounding box center [431, 364] width 92 height 20
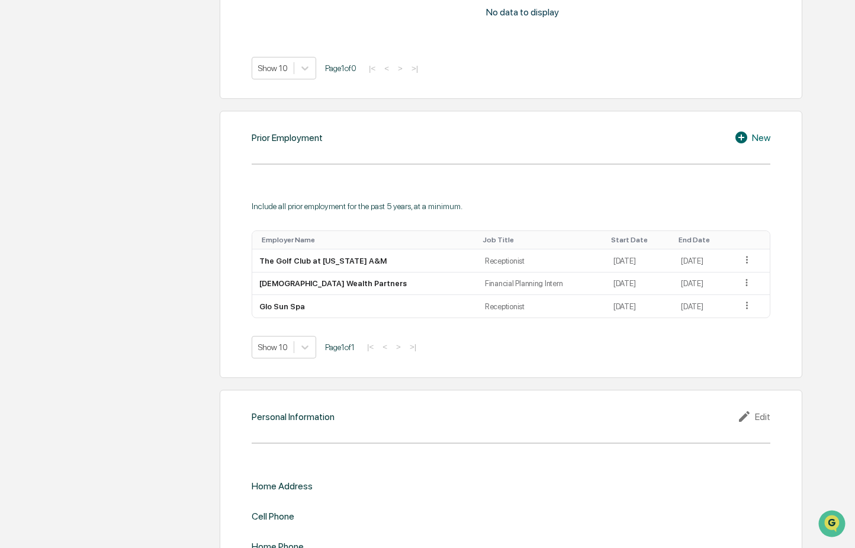
scroll to position [898, 0]
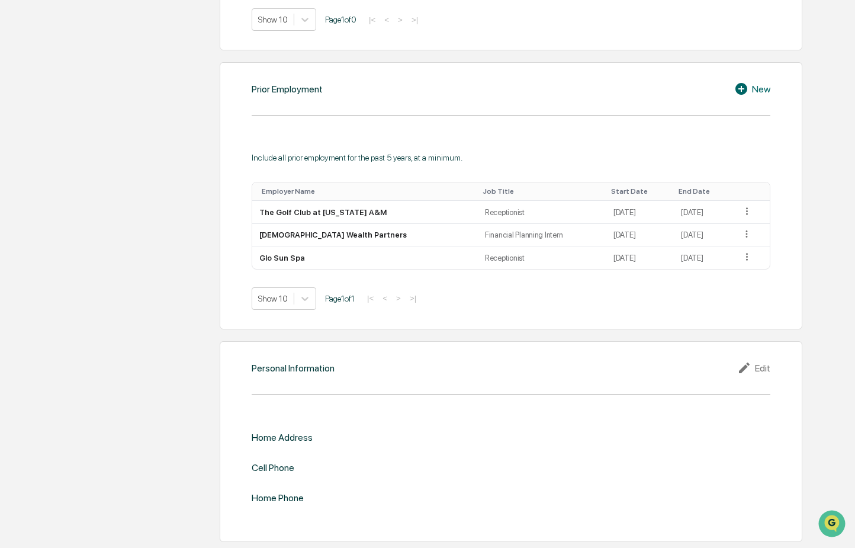
click at [758, 370] on div "Edit" at bounding box center [754, 368] width 33 height 14
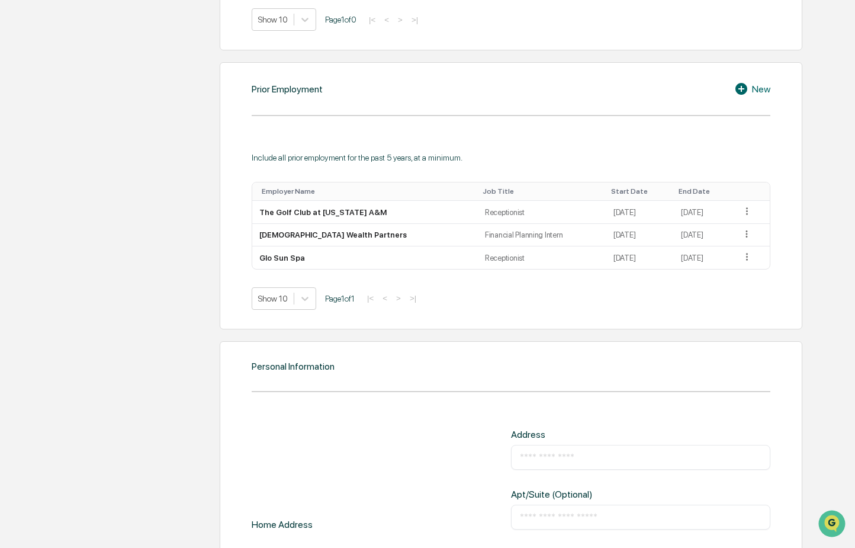
click at [569, 456] on input "text" at bounding box center [641, 457] width 242 height 12
type input "**********"
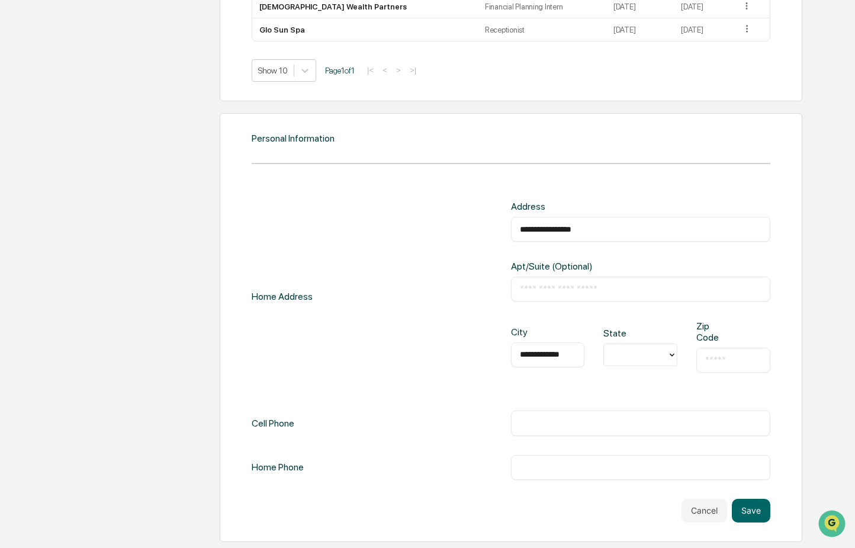
scroll to position [0, 5]
type input "**********"
click at [648, 353] on div at bounding box center [636, 355] width 52 height 14
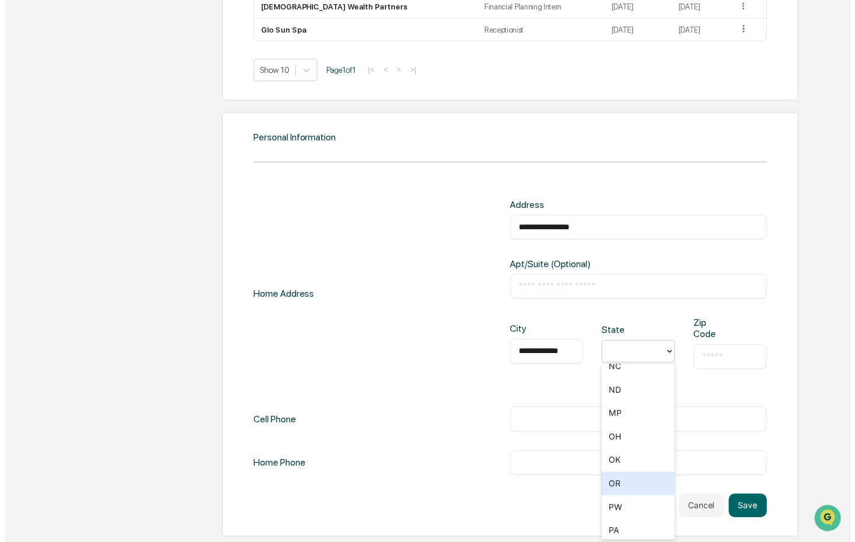
scroll to position [1066, 0]
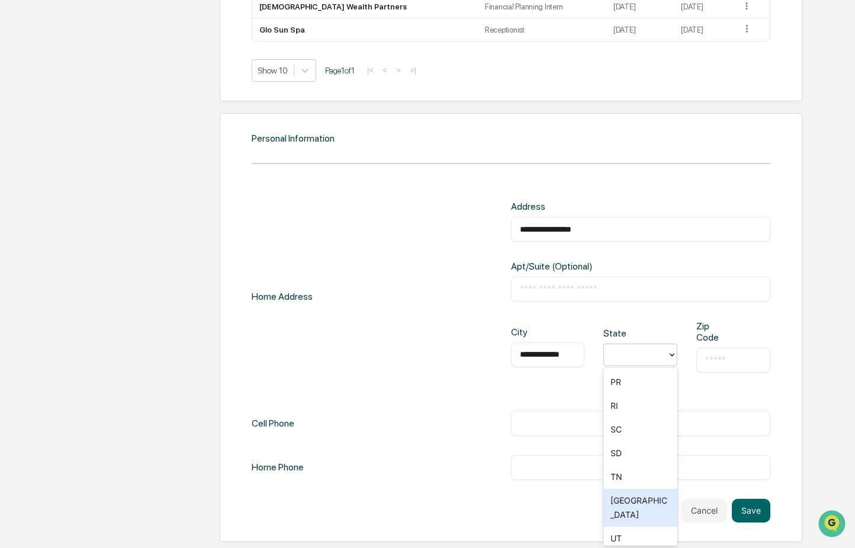
click at [639, 502] on div "TX" at bounding box center [641, 508] width 74 height 38
click at [725, 366] on input "text" at bounding box center [734, 360] width 56 height 12
type input "*****"
click at [436, 364] on div "**********" at bounding box center [511, 296] width 518 height 191
click at [570, 427] on input "text" at bounding box center [641, 423] width 242 height 12
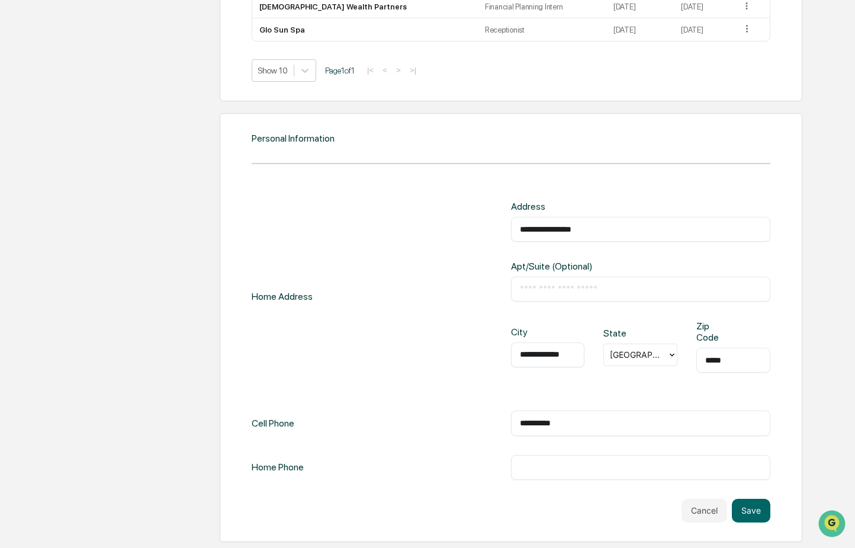
type input "**********"
click at [461, 377] on div "**********" at bounding box center [511, 296] width 518 height 191
click at [762, 509] on button "Save" at bounding box center [751, 511] width 39 height 24
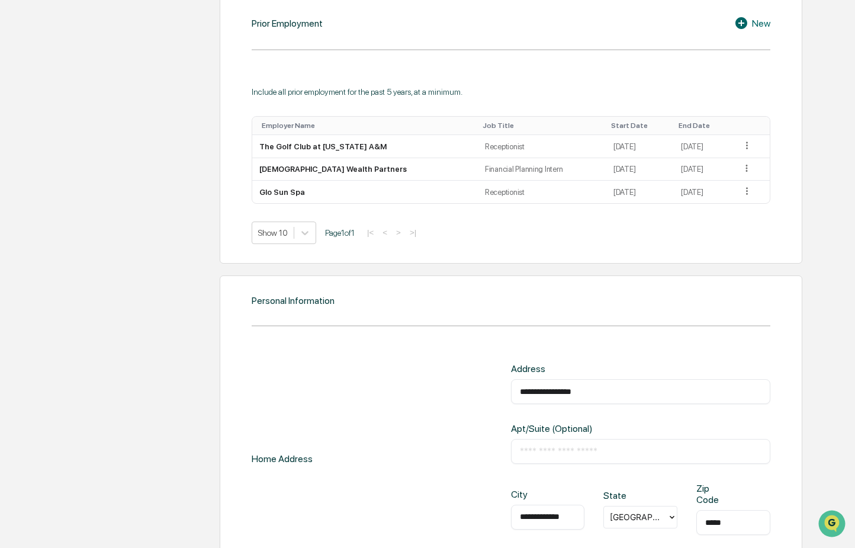
scroll to position [1126, 0]
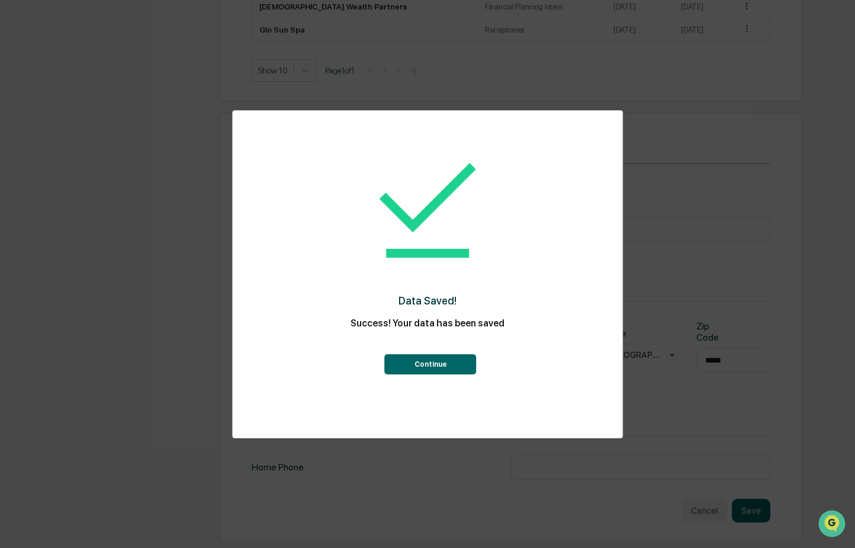
click at [427, 359] on button "Continue" at bounding box center [431, 364] width 92 height 20
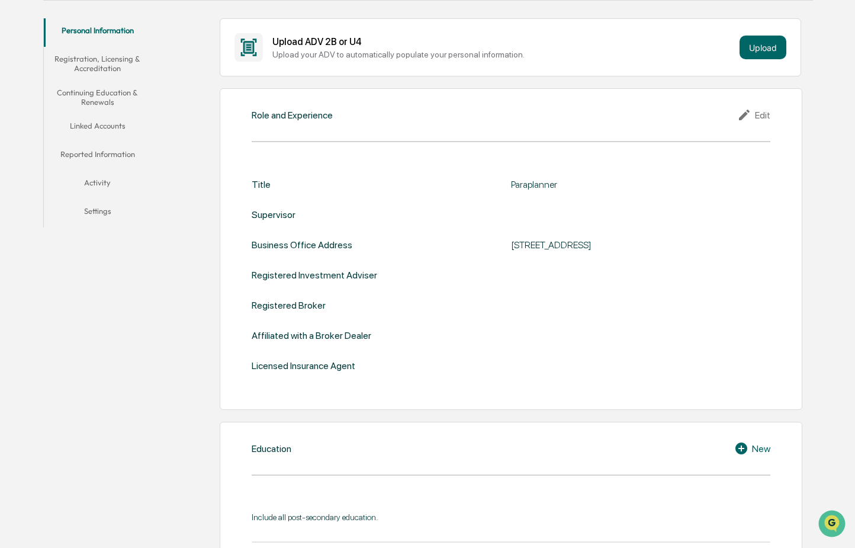
scroll to position [59, 0]
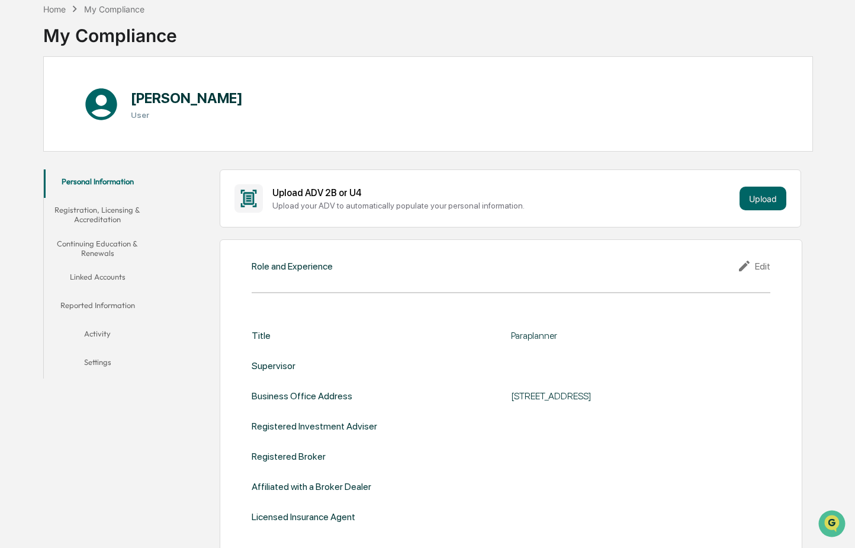
click at [107, 215] on button "Registration, Licensing & Accreditation" at bounding box center [97, 215] width 107 height 34
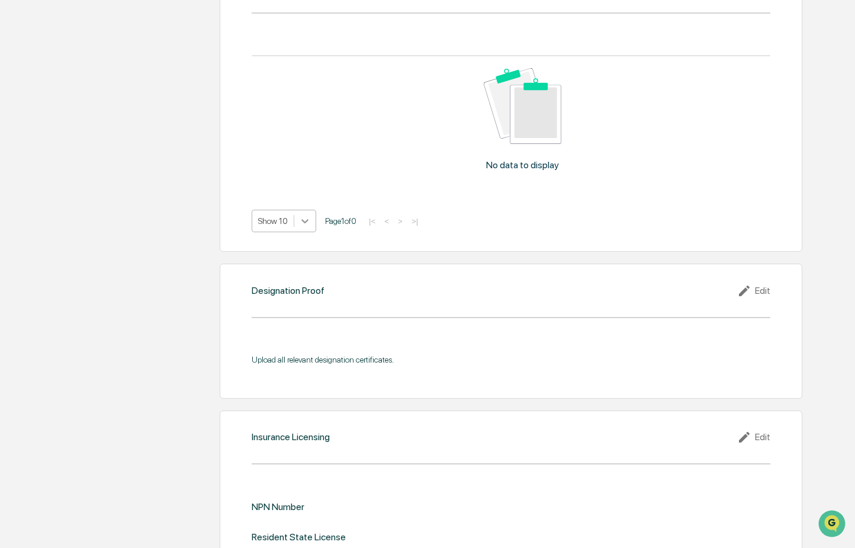
scroll to position [750, 0]
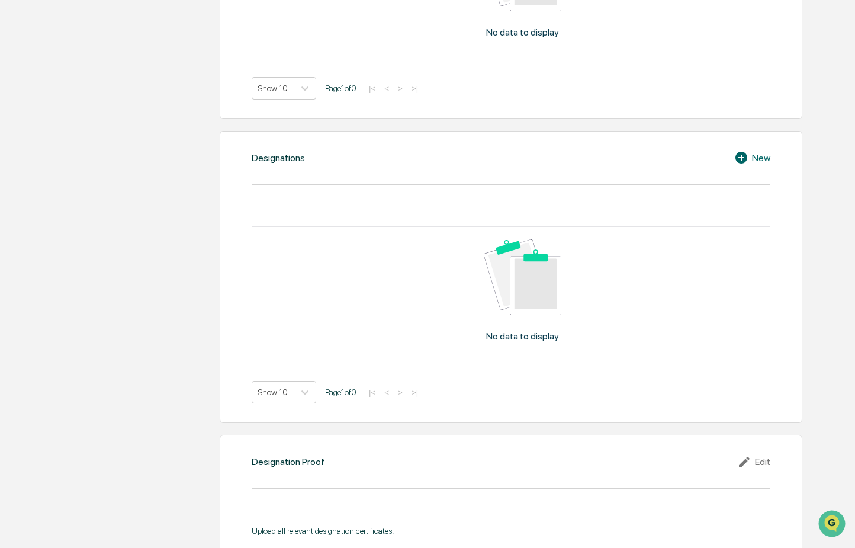
click at [756, 150] on div "New" at bounding box center [753, 157] width 36 height 14
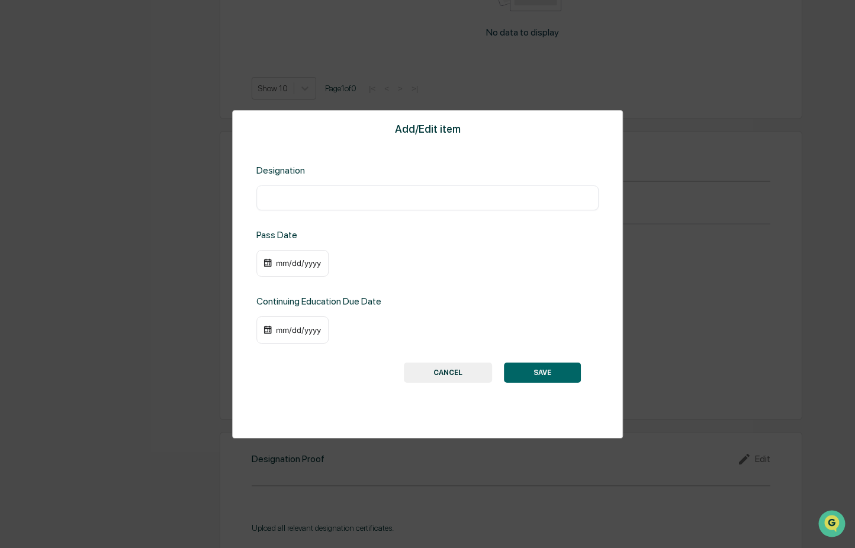
click at [433, 376] on button "CANCEL" at bounding box center [448, 373] width 88 height 20
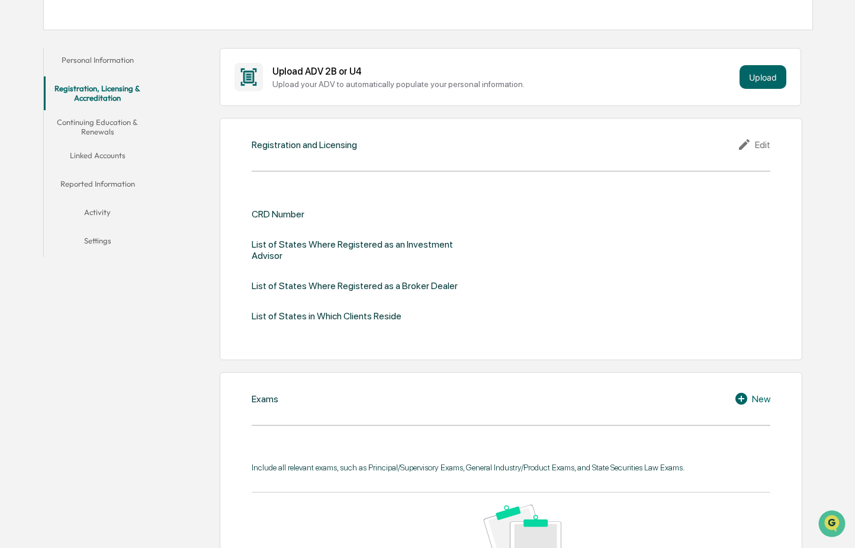
scroll to position [39, 0]
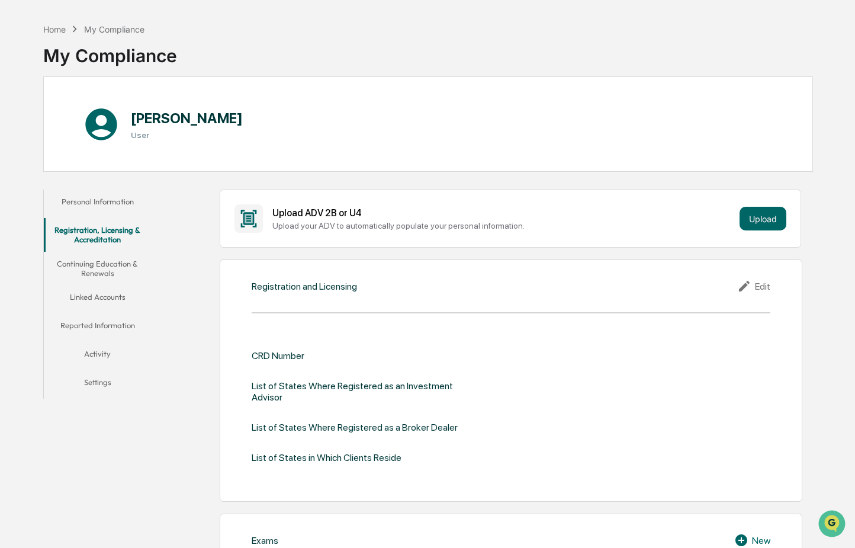
click at [101, 267] on button "Continuing Education & Renewals" at bounding box center [97, 269] width 107 height 34
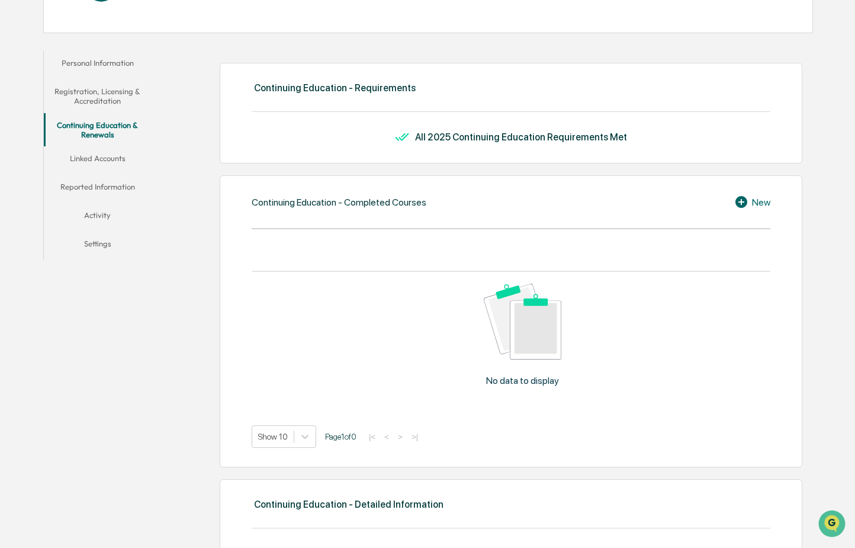
scroll to position [110, 0]
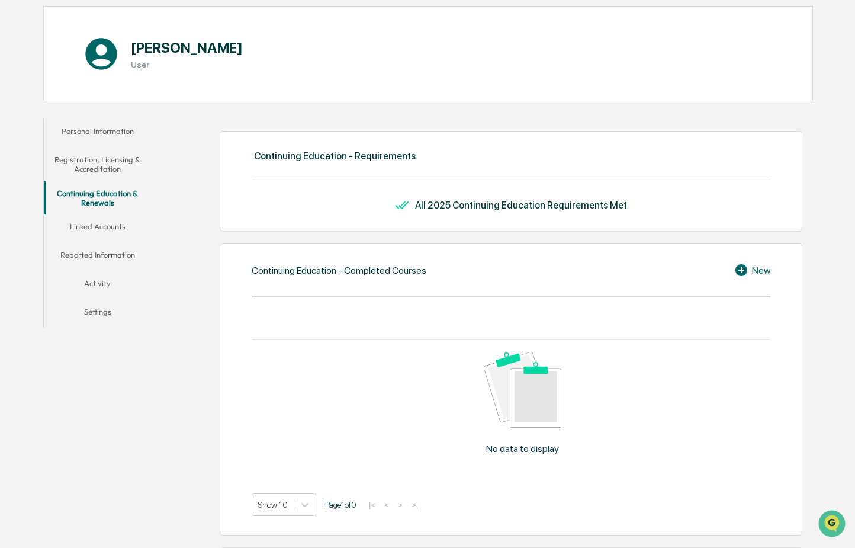
click at [106, 223] on button "Linked Accounts" at bounding box center [97, 228] width 107 height 28
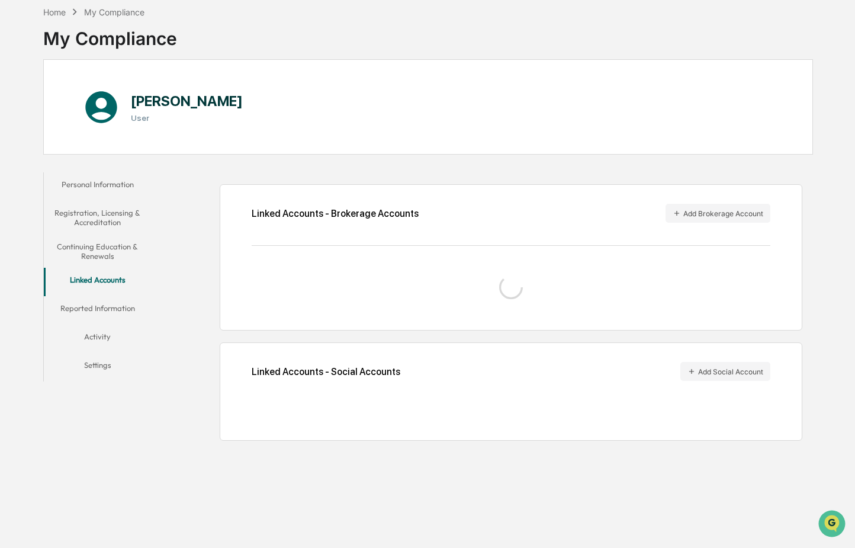
scroll to position [56, 0]
click at [111, 309] on button "Reported Information" at bounding box center [97, 310] width 107 height 28
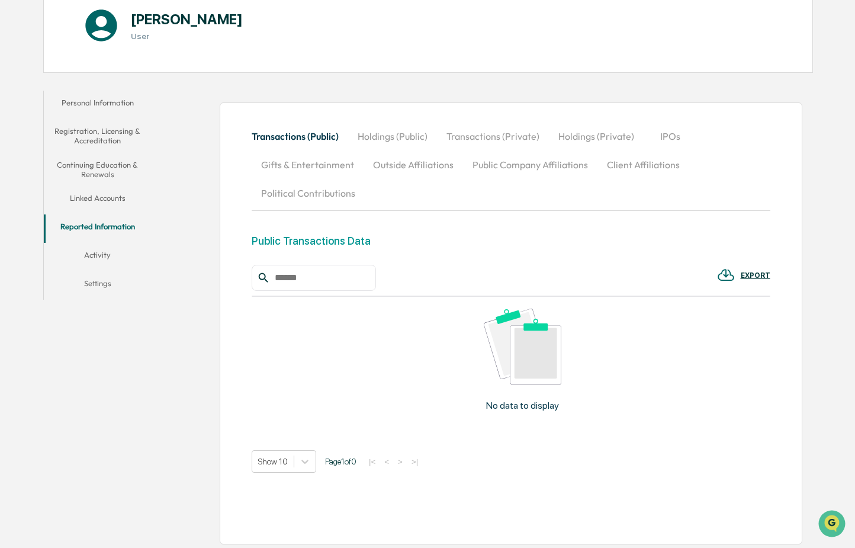
scroll to position [140, 0]
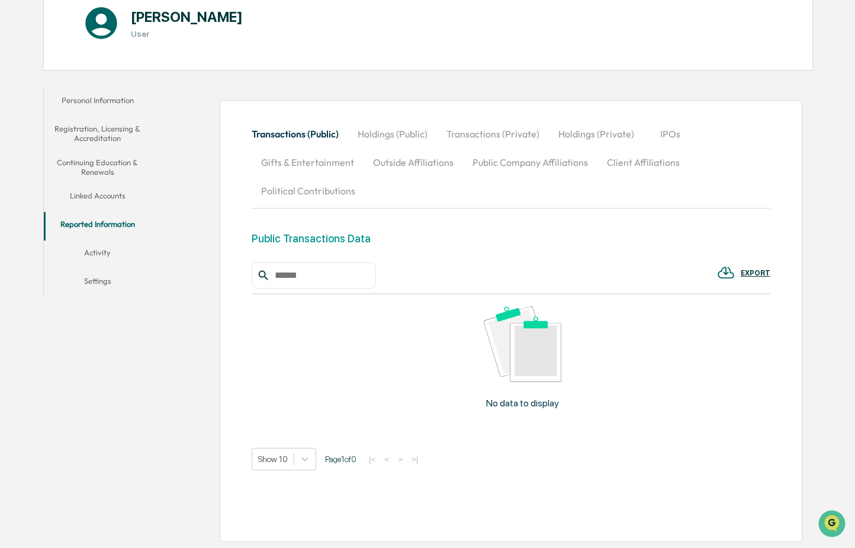
click at [96, 252] on button "Activity" at bounding box center [97, 255] width 107 height 28
